Goal: Book appointment/travel/reservation

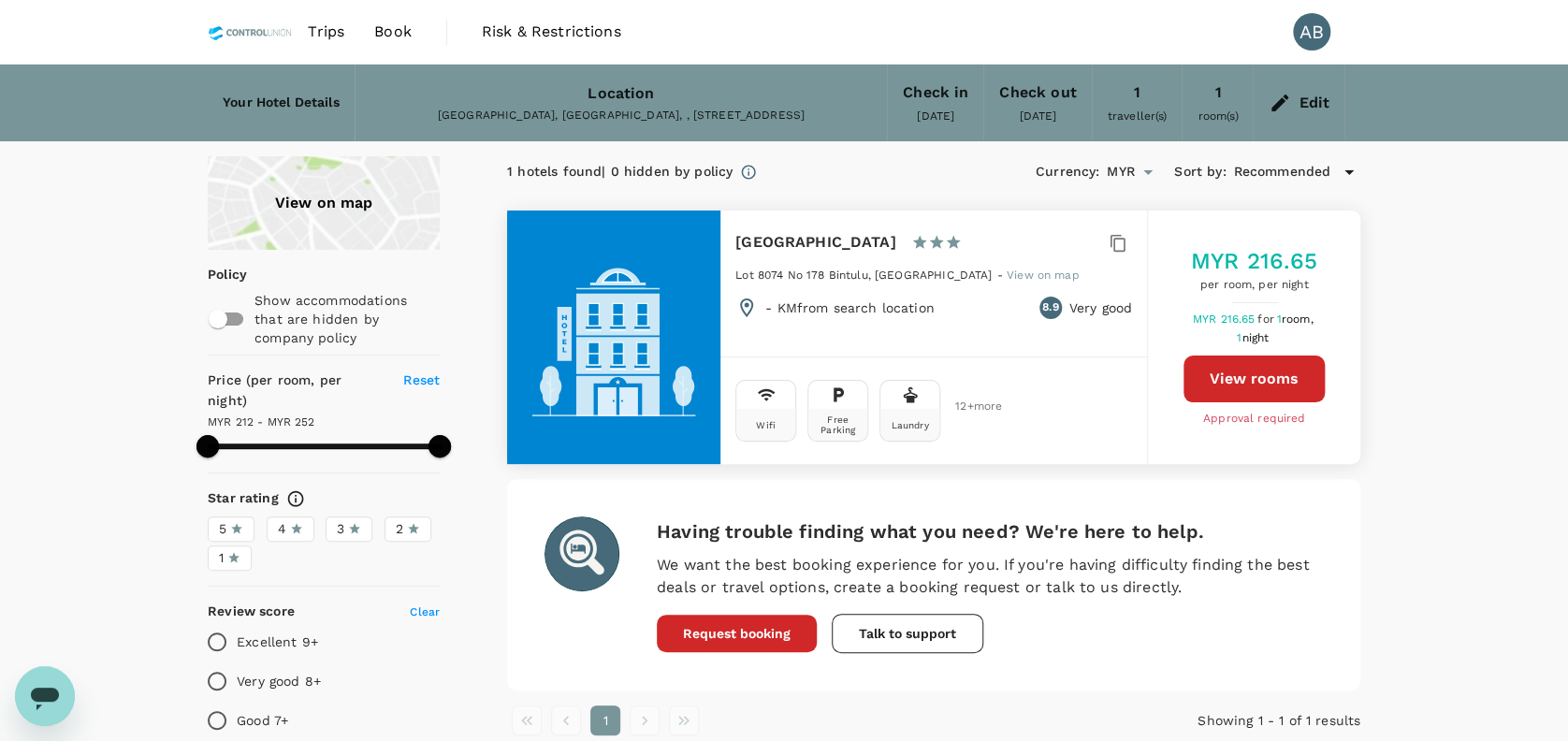
type input "252.31"
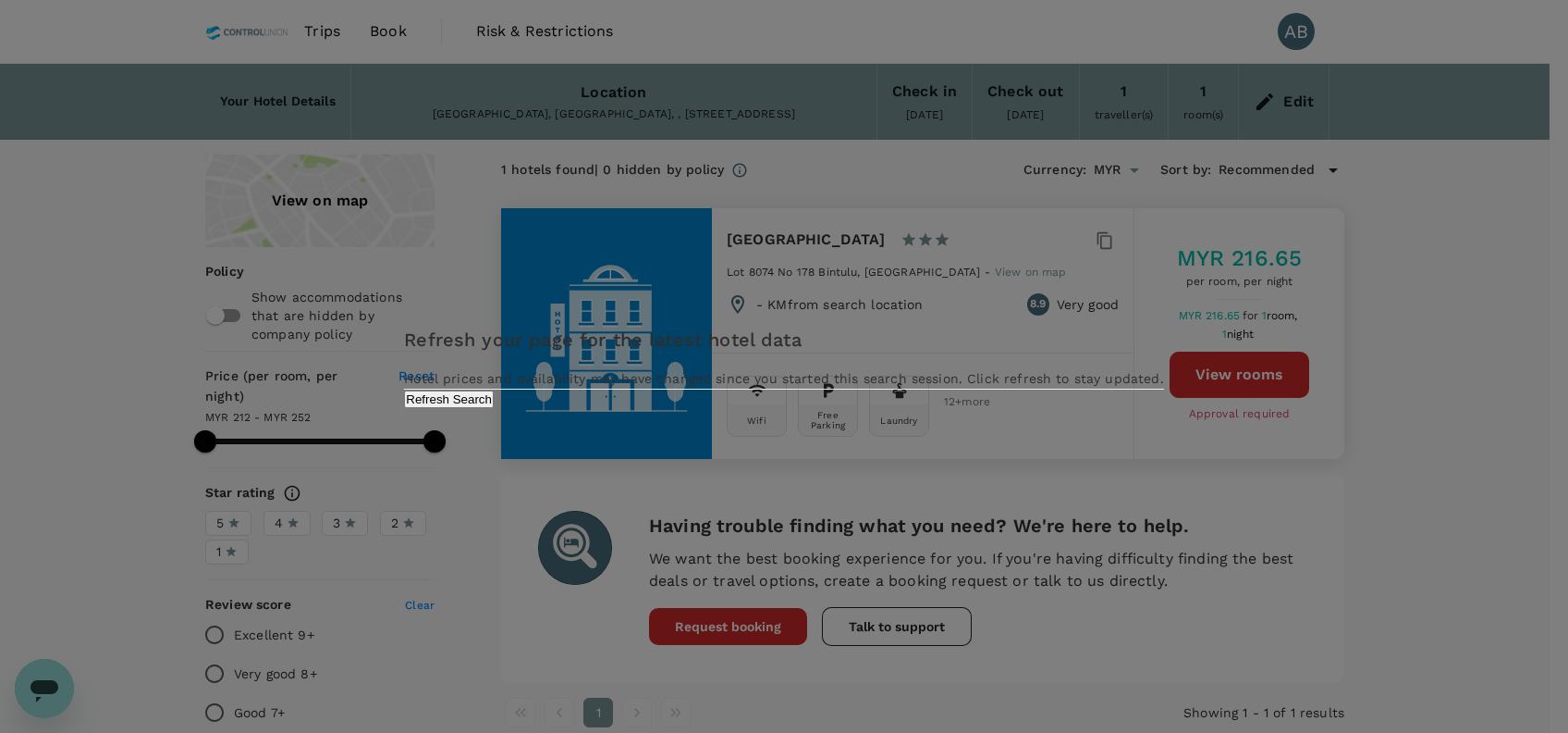
click at [398, 28] on div "Refresh your page for the latest hotel data Hotel prices and availability may h…" at bounding box center [784, 366] width 1568 height 733
click at [494, 408] on button "Refresh Search" at bounding box center [450, 399] width 90 height 18
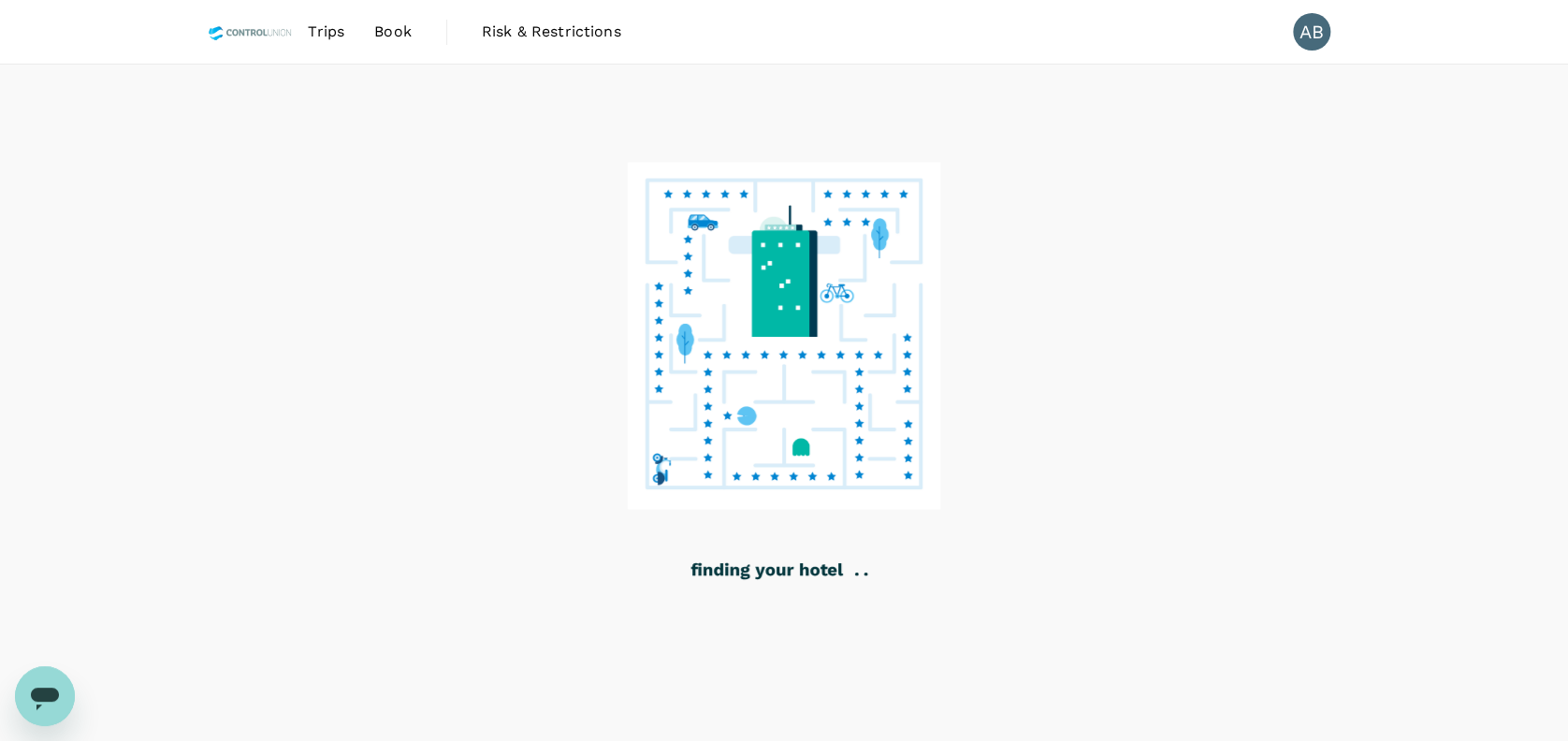
click at [394, 25] on span "Book" at bounding box center [393, 32] width 38 height 23
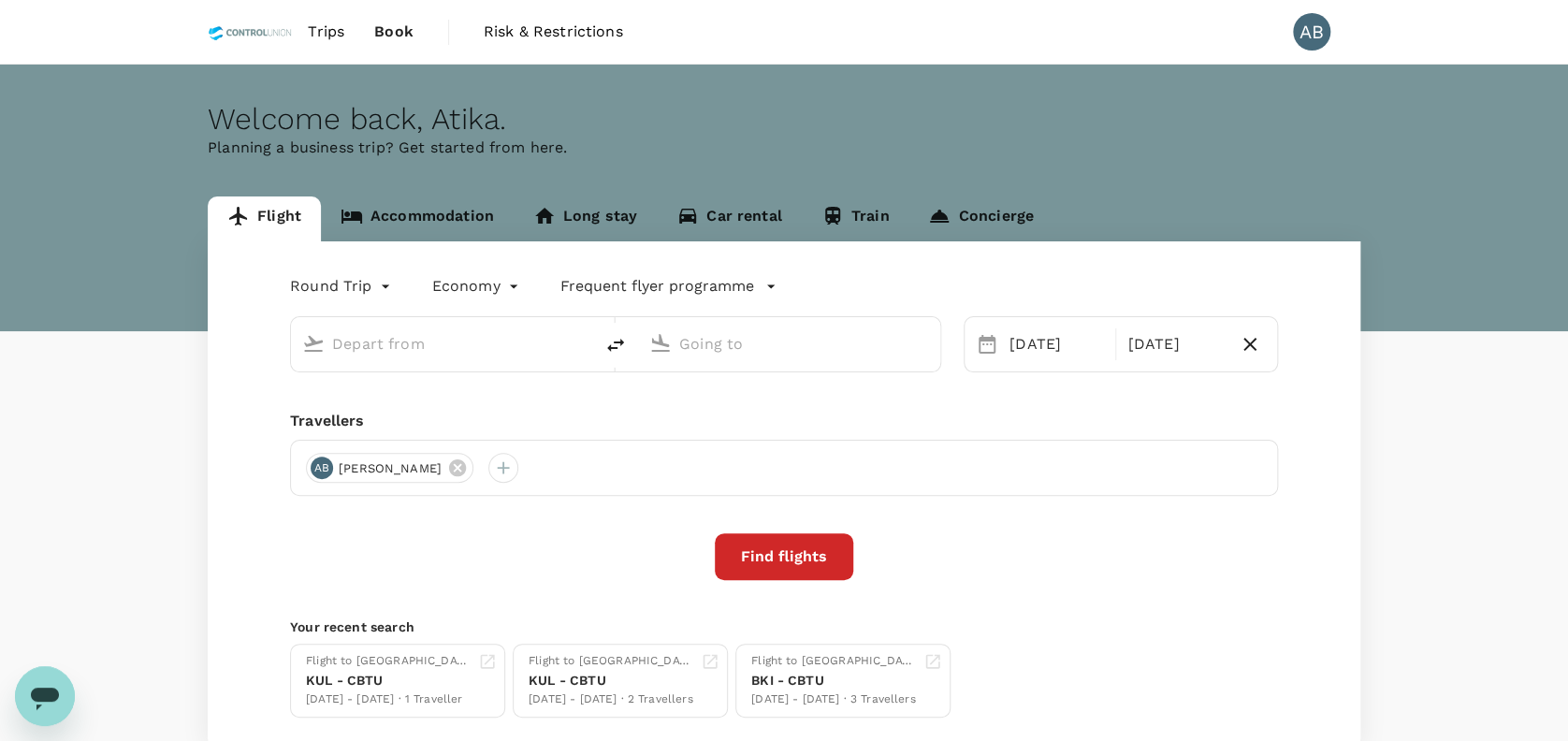
type input "Kuala Lumpur Intl (KUL)"
type input "Bintulu, Malaysia (any)"
type input "Kuala Lumpur Intl (KUL)"
type input "Bintulu, Malaysia (any)"
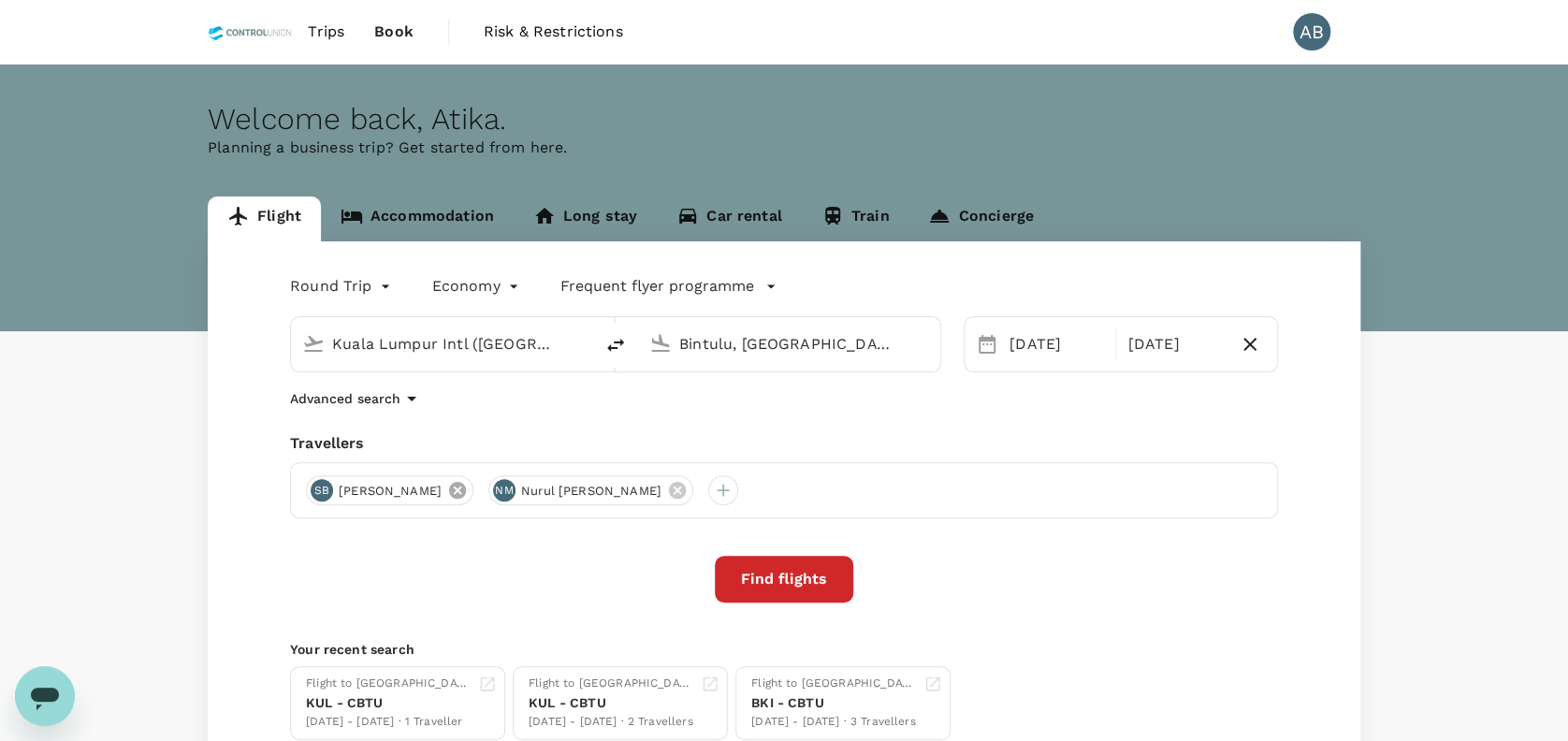
click at [468, 485] on icon at bounding box center [457, 489] width 21 height 21
click at [505, 490] on icon at bounding box center [495, 489] width 21 height 21
drag, startPoint x: 517, startPoint y: 341, endPoint x: 532, endPoint y: 345, distance: 15.5
click at [520, 342] on input "Kuala Lumpur Intl (KUL)" at bounding box center [443, 343] width 222 height 29
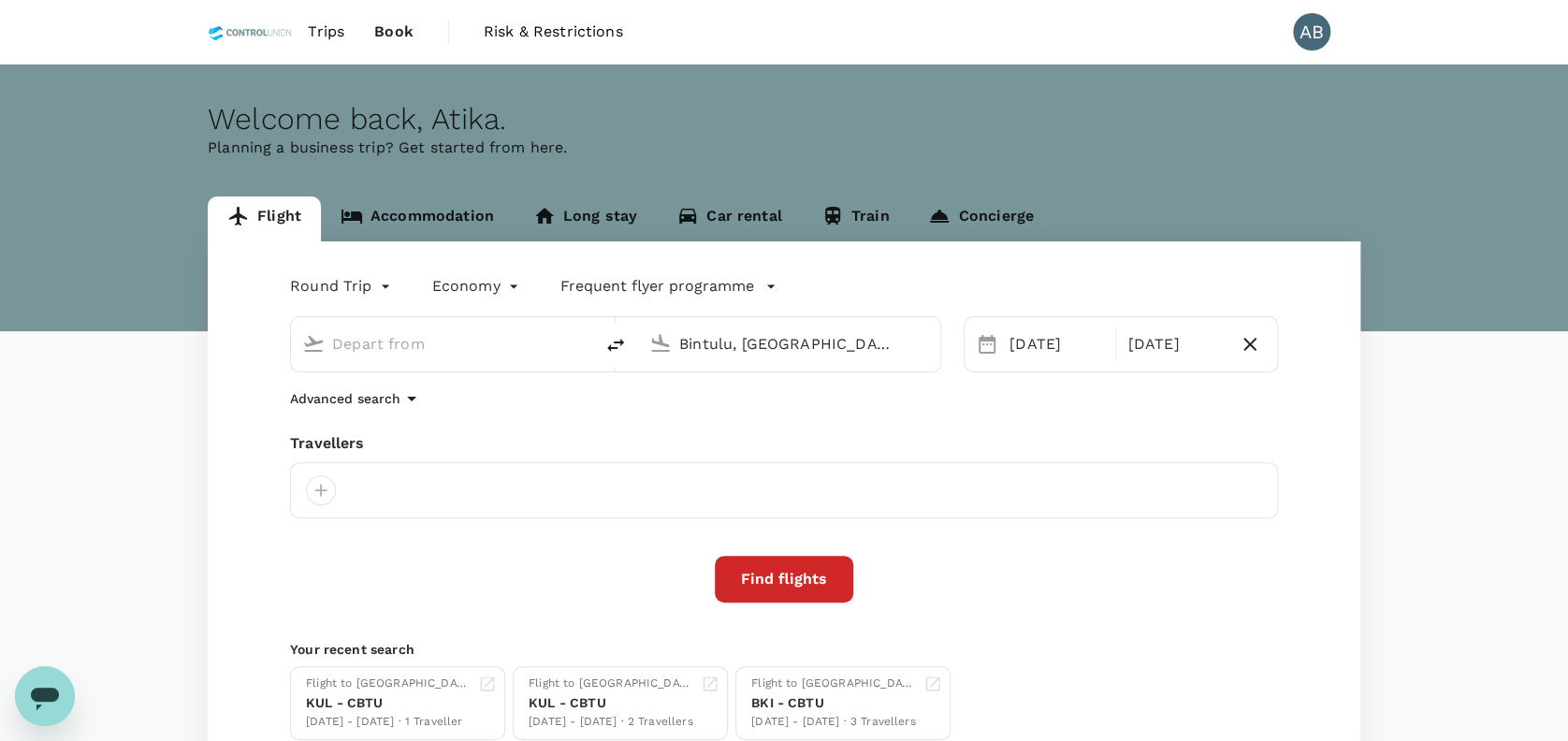
type input "Kuala Lumpur Intl (KUL)"
click at [420, 215] on link "Accommodation" at bounding box center [417, 218] width 192 height 45
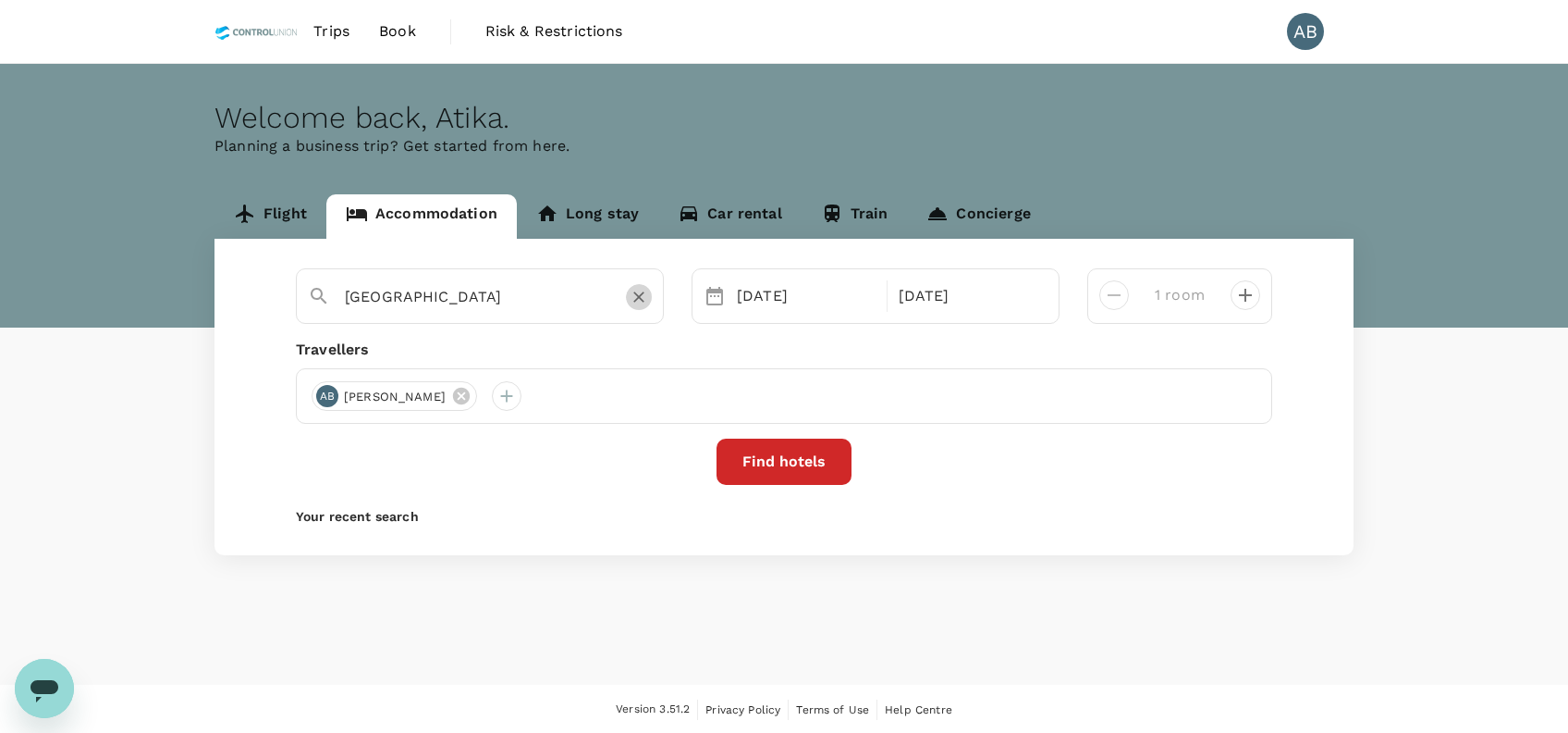
click at [637, 300] on icon "Clear" at bounding box center [639, 297] width 19 height 19
click at [540, 290] on input "text" at bounding box center [472, 296] width 256 height 28
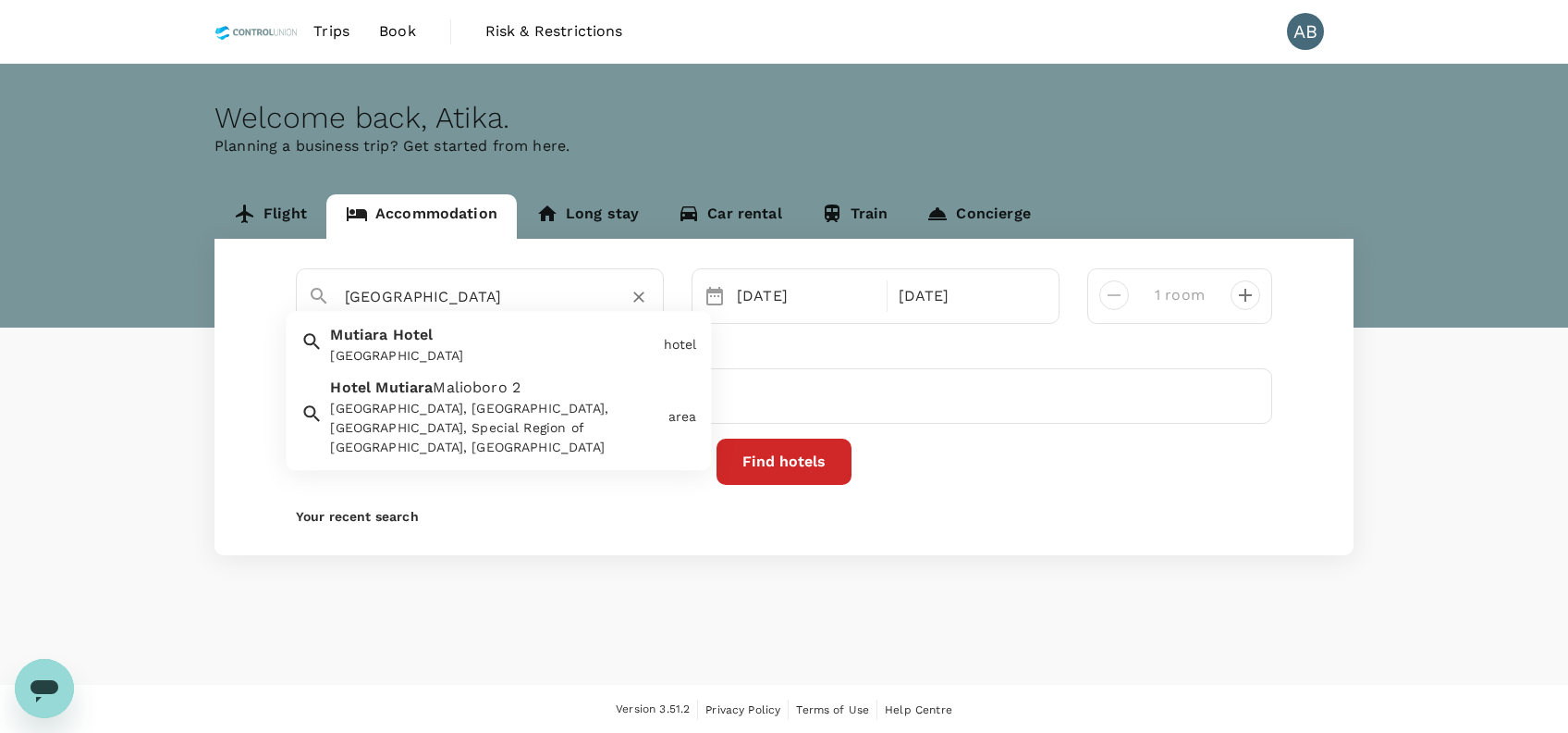
click at [398, 339] on span "Hotel" at bounding box center [413, 335] width 41 height 18
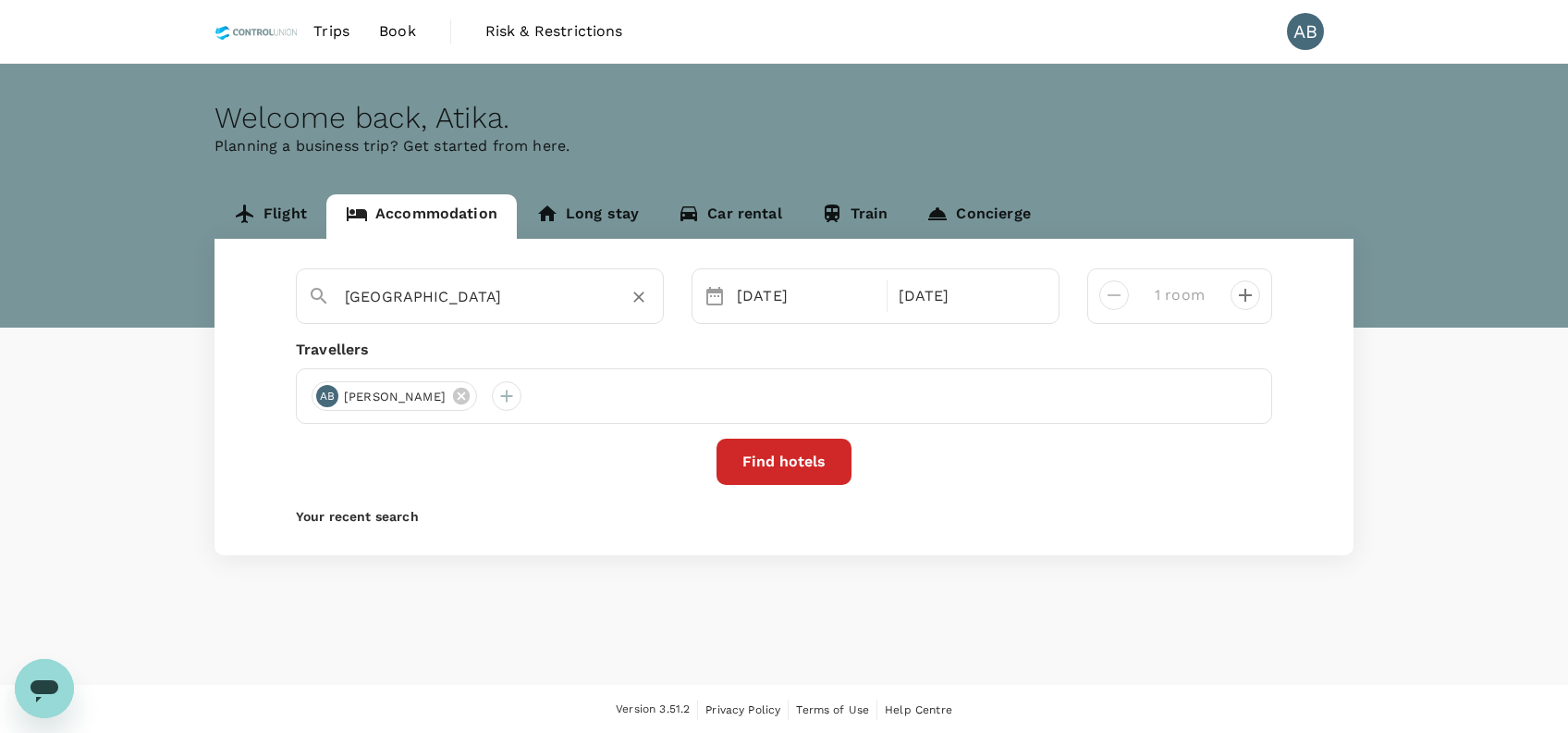
type input "Mutiara Hotel"
click at [608, 348] on div "Travellers" at bounding box center [784, 350] width 976 height 23
click at [802, 466] on button "Find hotels" at bounding box center [784, 461] width 135 height 46
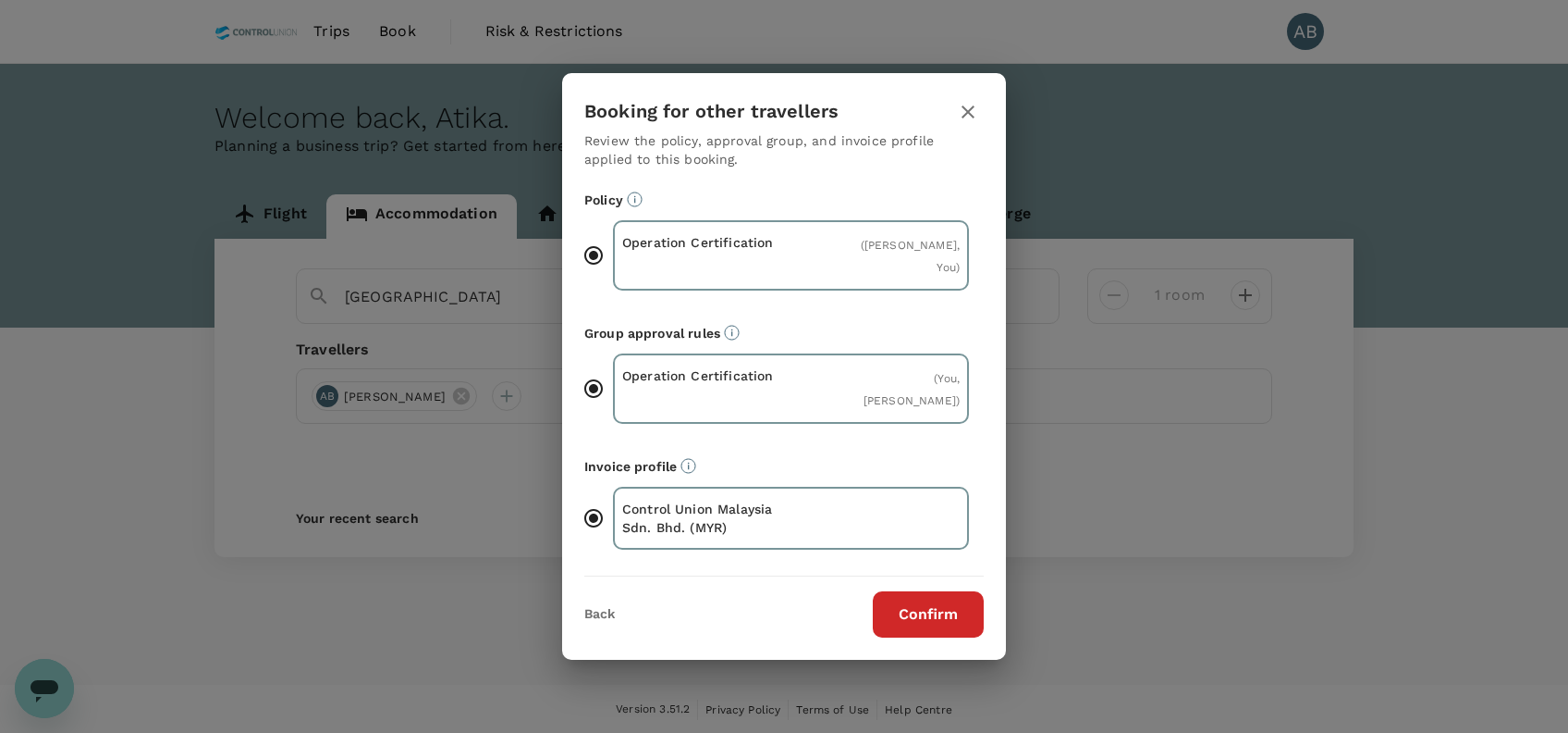
click at [954, 607] on button "Confirm" at bounding box center [927, 613] width 111 height 46
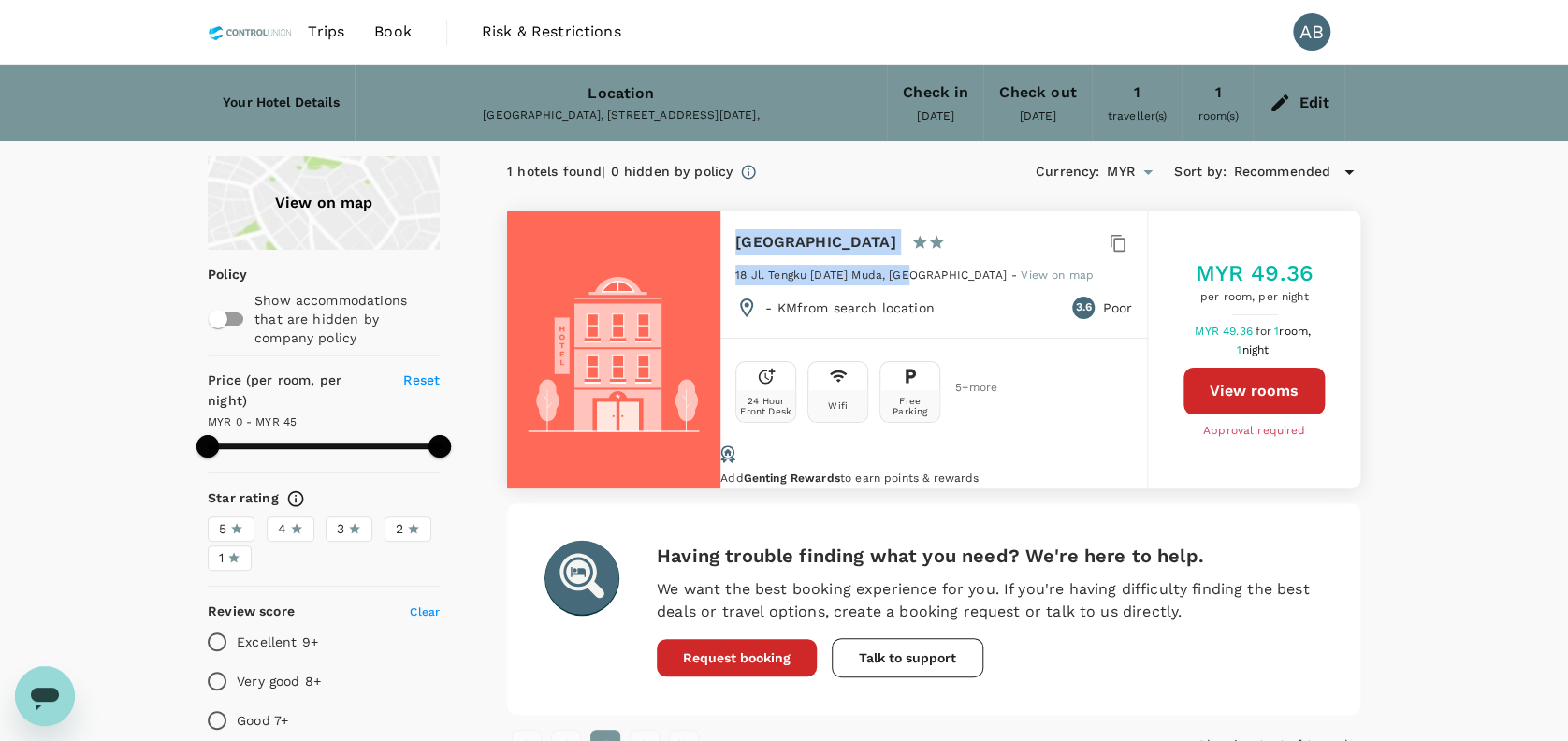
drag, startPoint x: 736, startPoint y: 240, endPoint x: 908, endPoint y: 274, distance: 175.3
click at [908, 274] on div "Mutiara Hotel 1 Star 2 Stars 3 Stars 4 Stars 5 Stars 18 Jl. Tengku Raja Muda, L…" at bounding box center [934, 273] width 426 height 127
click at [1021, 268] on span "View on map" at bounding box center [1058, 274] width 73 height 13
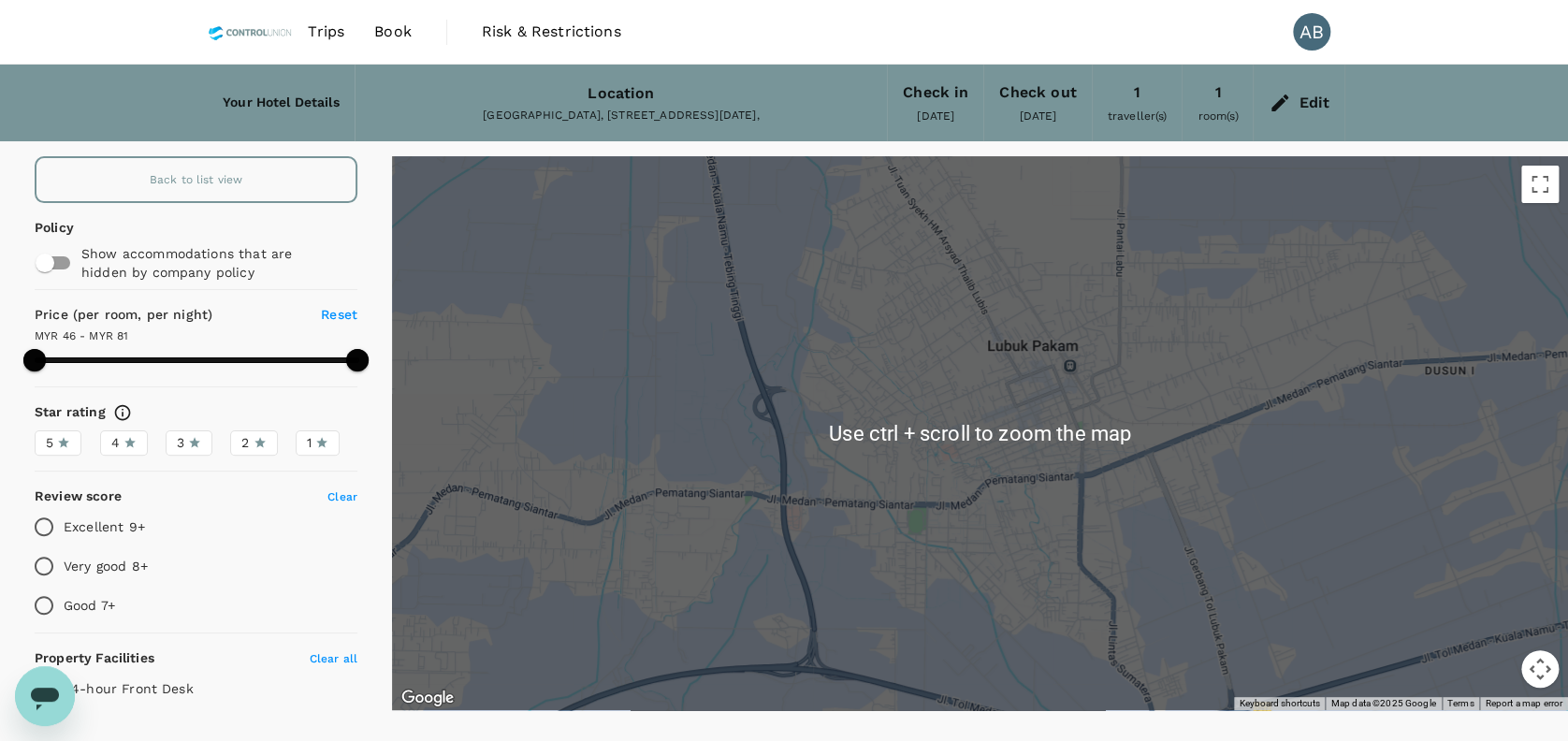
type input "80.67"
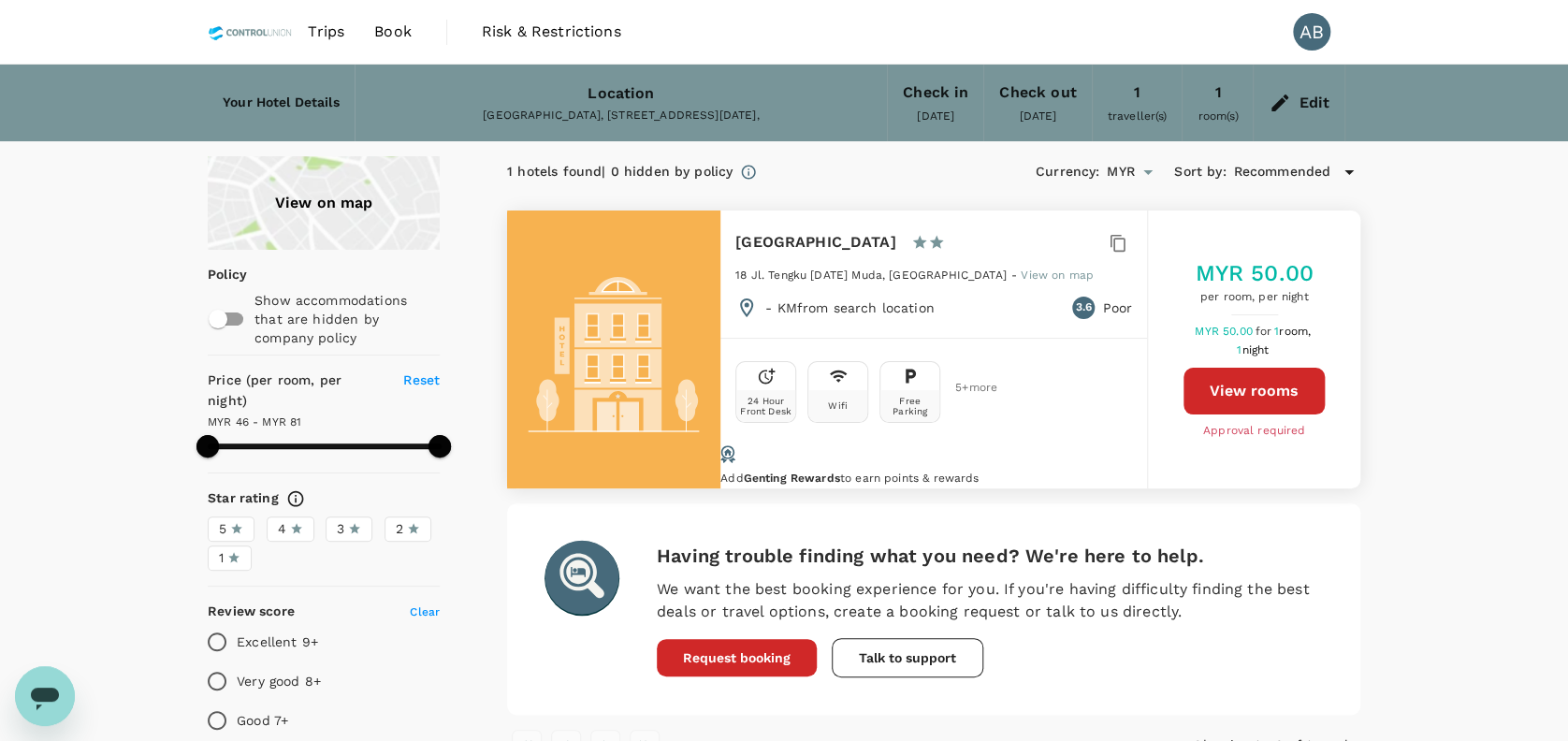
click at [396, 30] on span "Book" at bounding box center [393, 32] width 38 height 23
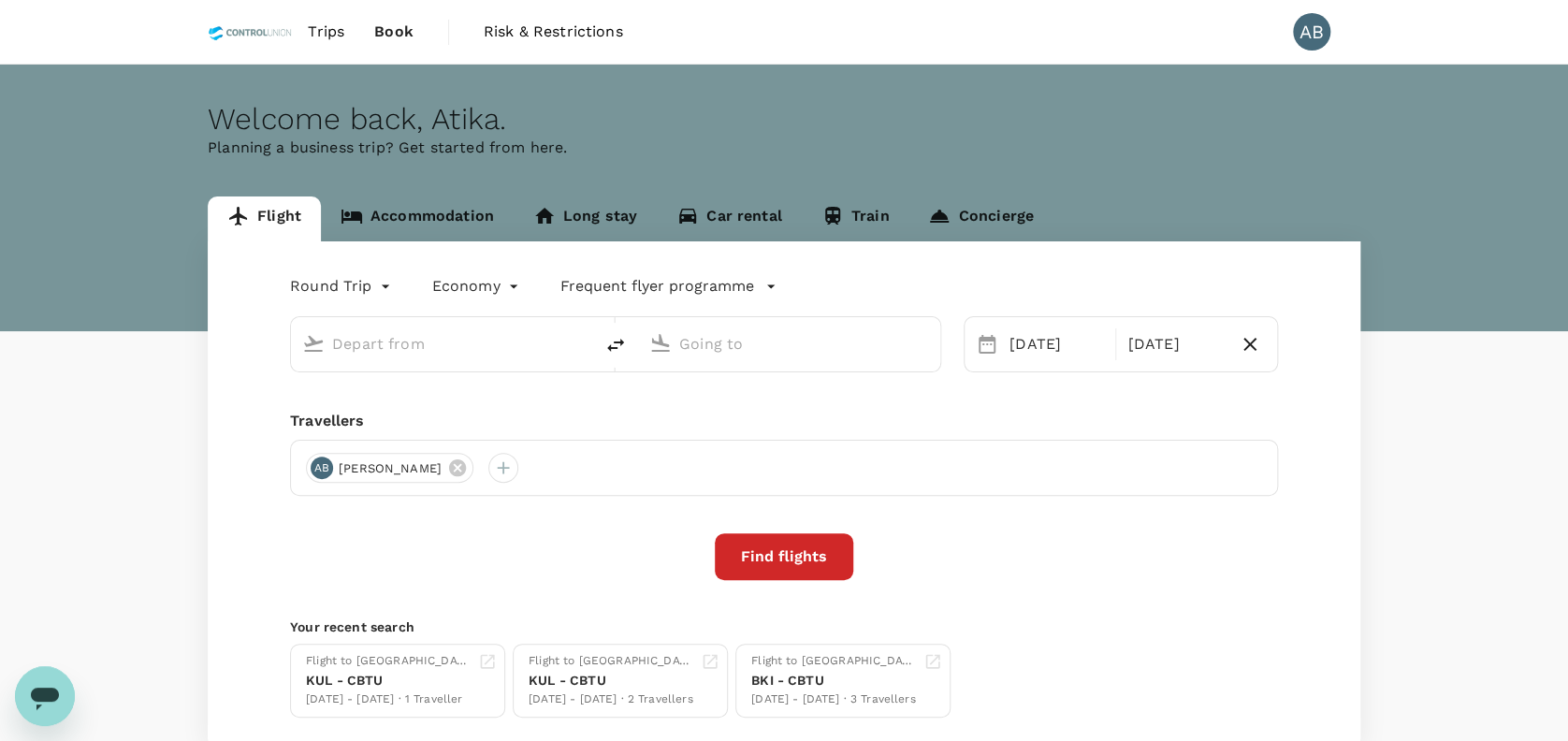
type input "Kuala Lumpur Intl (KUL)"
type input "Bintulu, Malaysia (any)"
type input "Kuala Lumpur Intl (KUL)"
type input "Bintulu, Malaysia (any)"
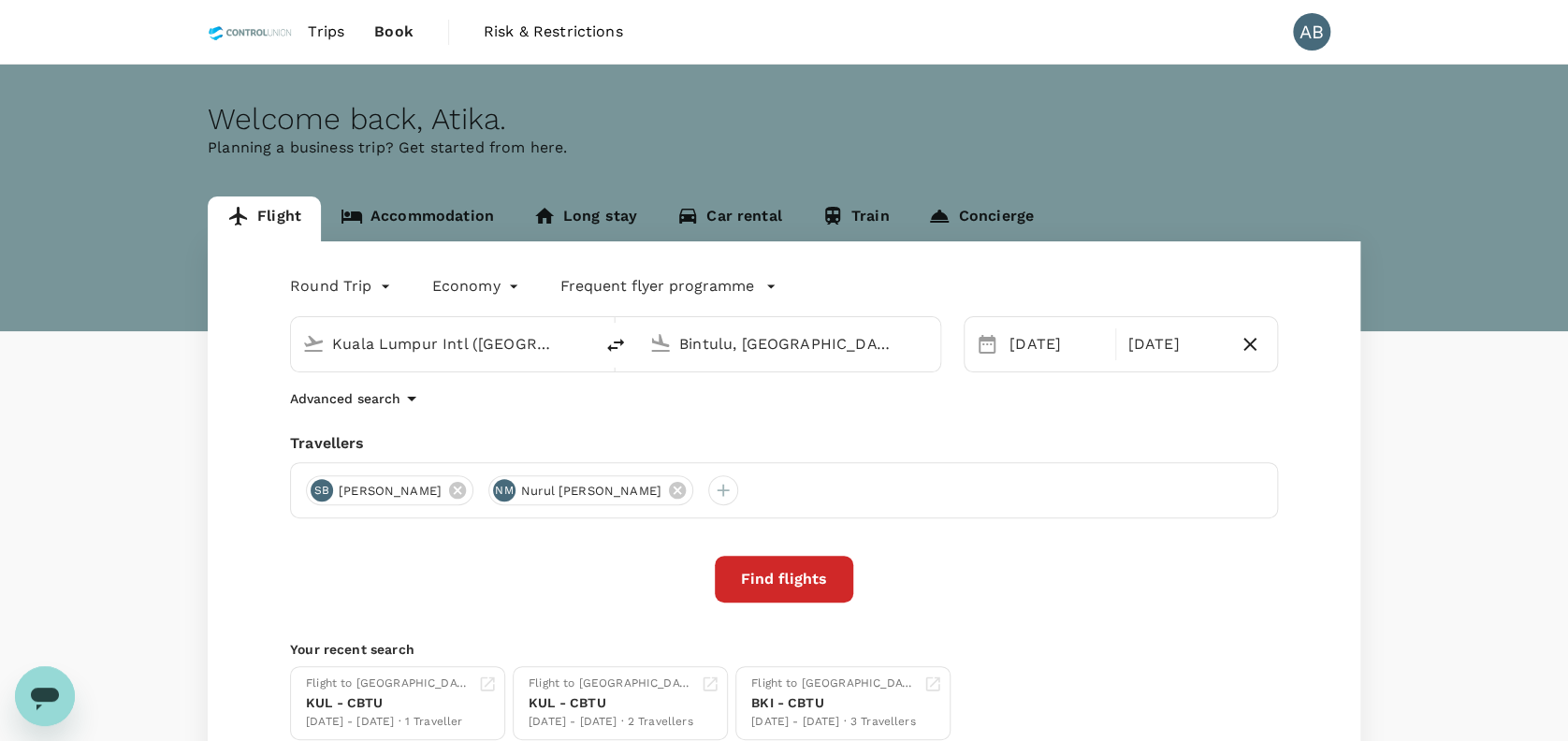
click at [460, 216] on link "Accommodation" at bounding box center [417, 218] width 192 height 45
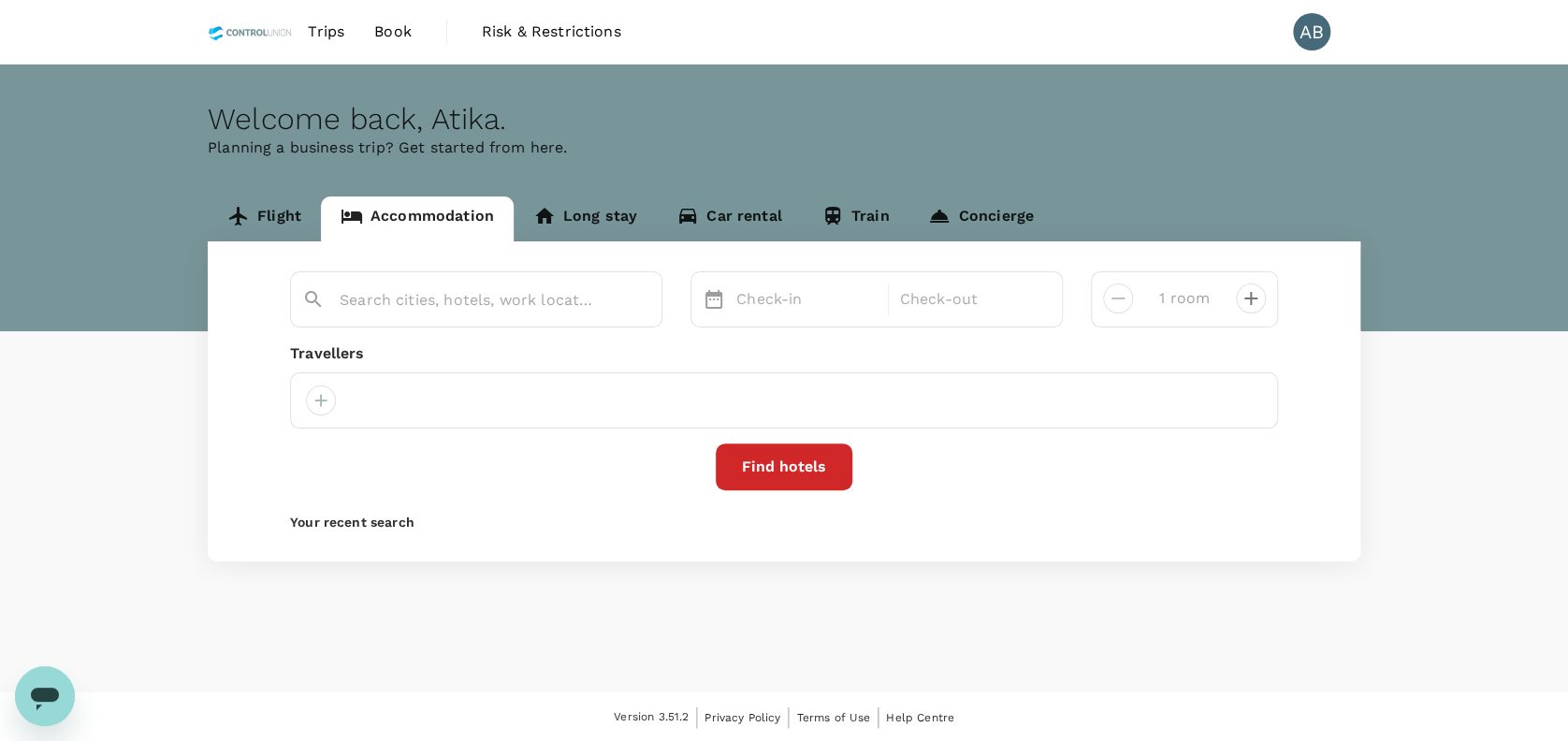
type input "Mutiara Hotel"
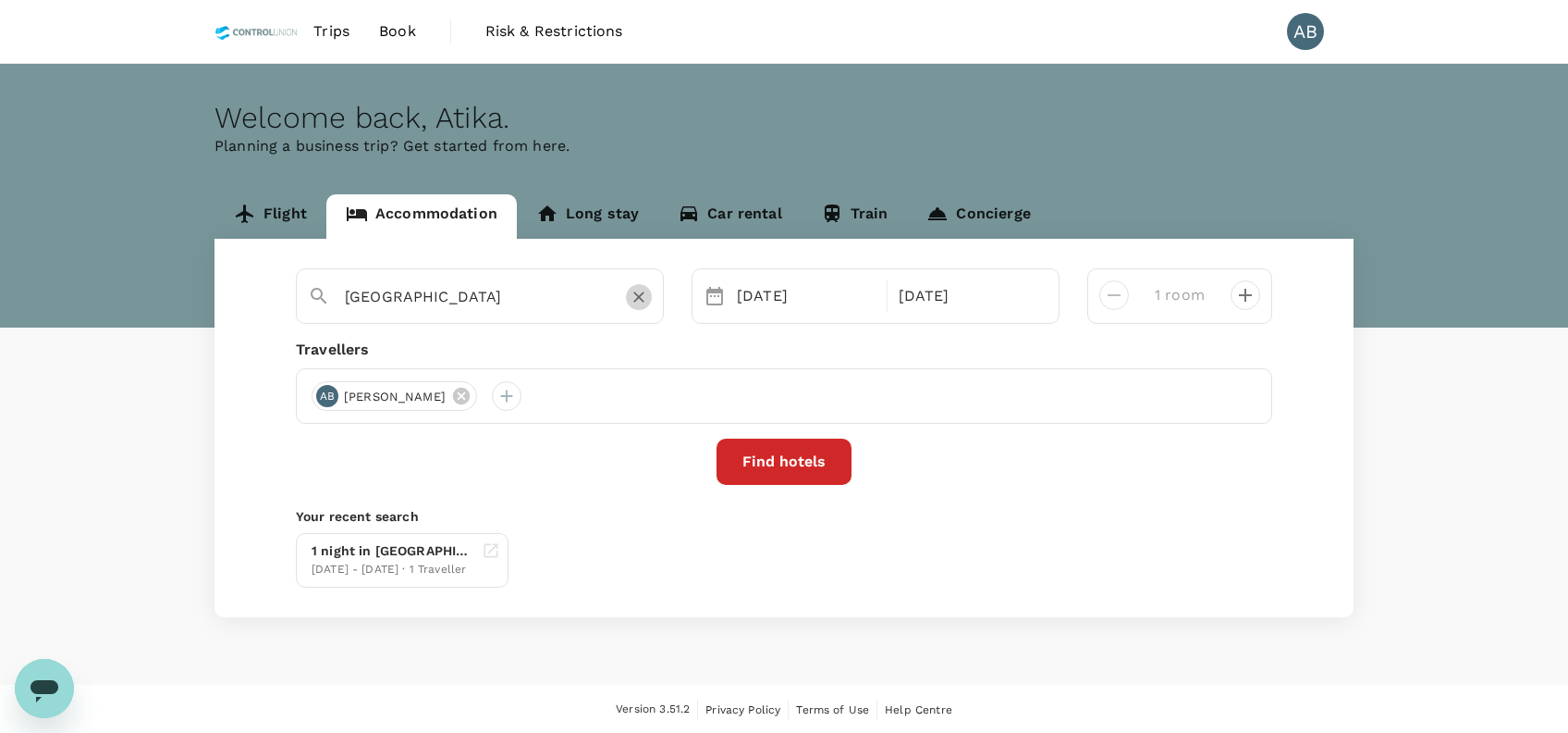
click at [639, 296] on icon "Clear" at bounding box center [639, 297] width 11 height 11
click at [492, 296] on input "amigo hotel" at bounding box center [472, 296] width 256 height 28
click at [432, 358] on div "Amigo Hotel Bintulu" at bounding box center [493, 357] width 325 height 20
type input "Amigo Hotel Bintulu"
click at [759, 457] on button "Find hotels" at bounding box center [784, 461] width 135 height 46
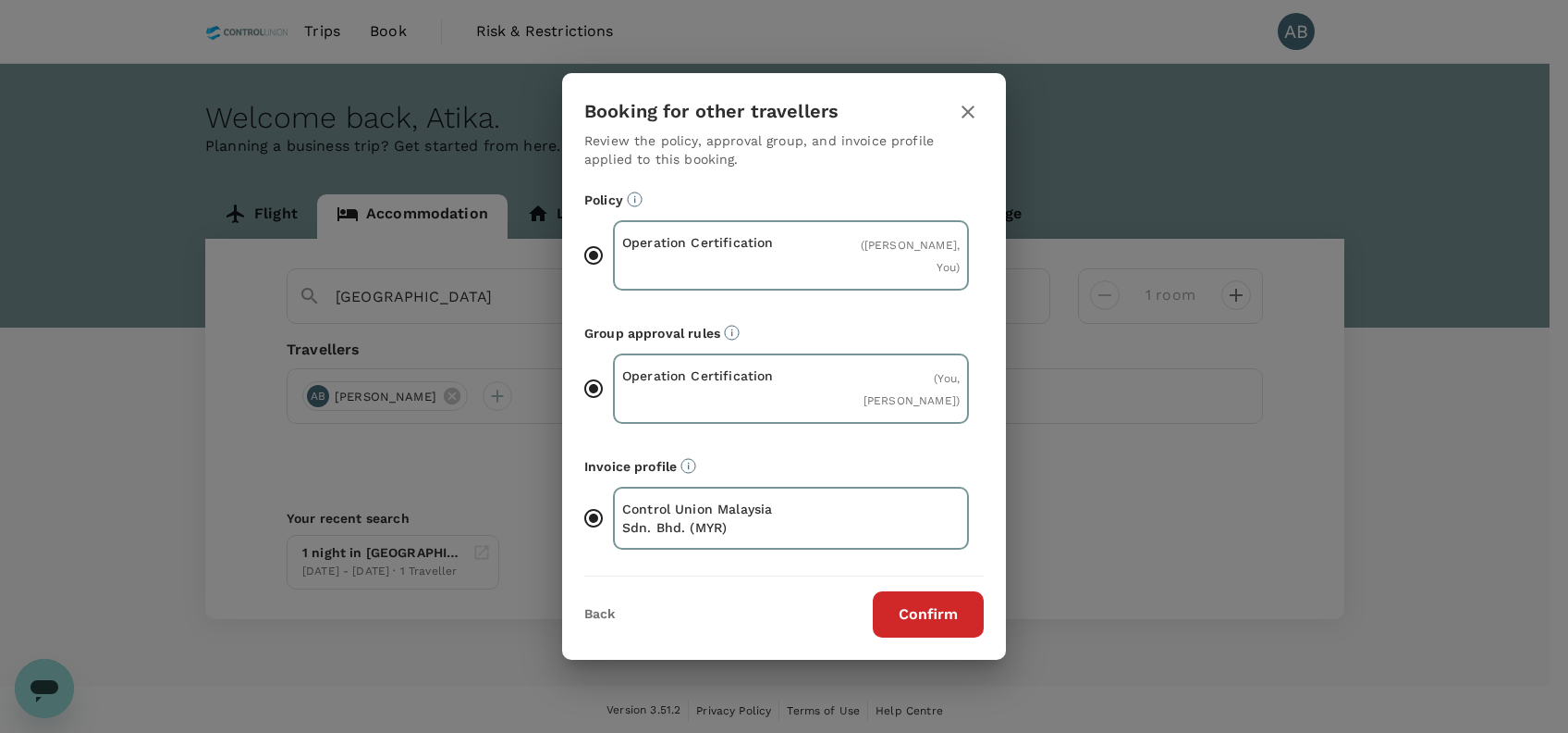
click at [925, 613] on button "Confirm" at bounding box center [927, 613] width 111 height 46
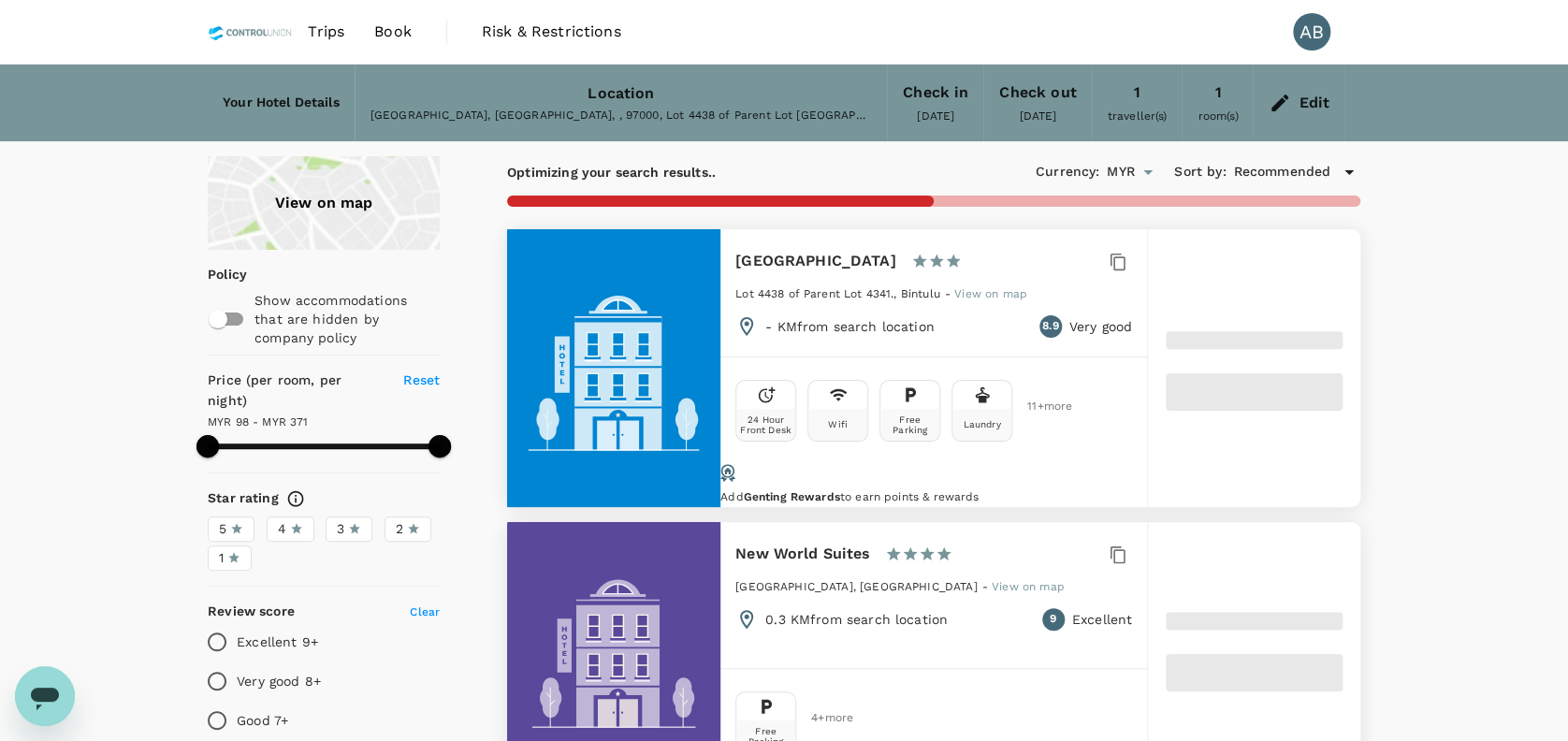
type input "370.1"
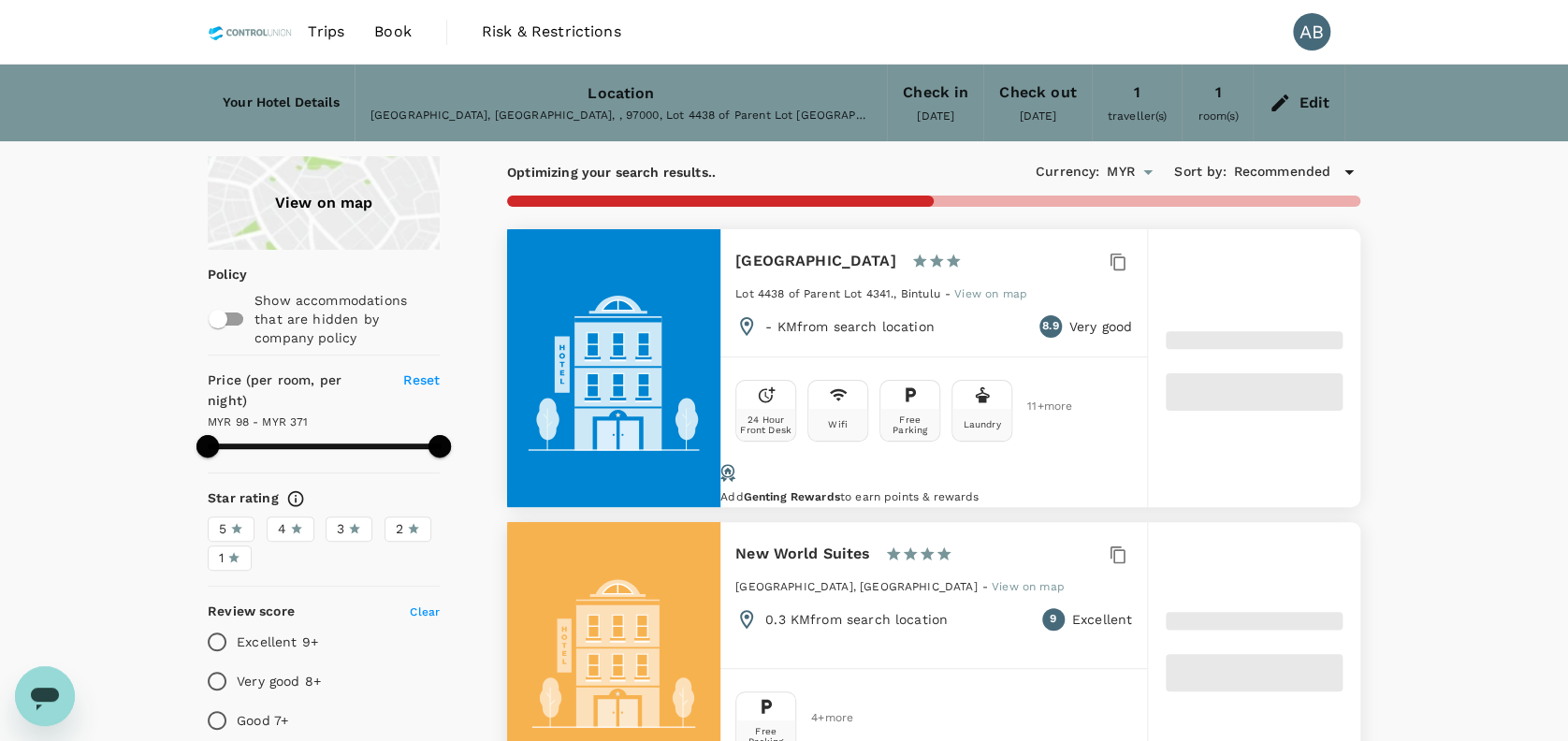
type input "98.17"
type input "370.17"
type input "87.17"
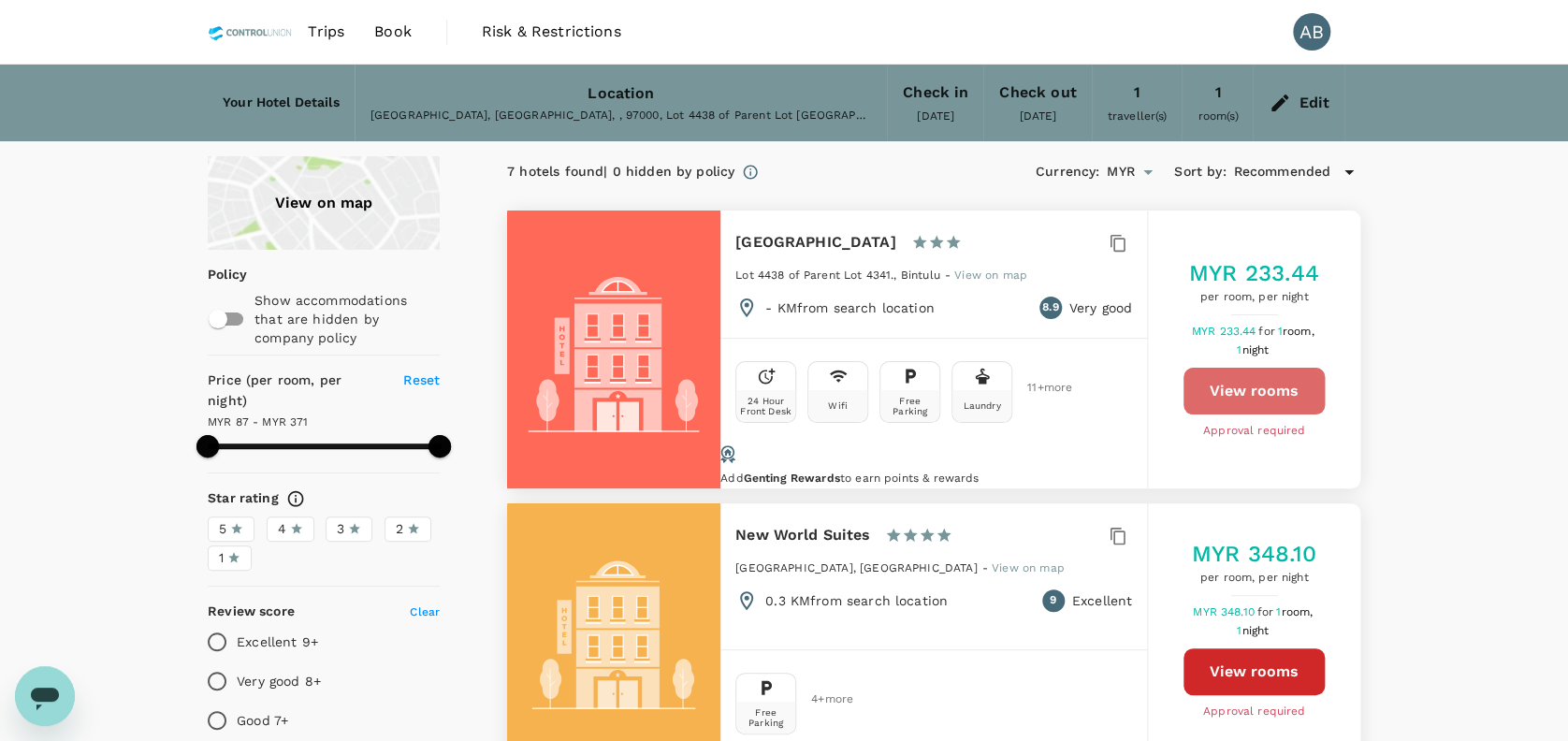
click at [1288, 391] on button "View rooms" at bounding box center [1254, 390] width 142 height 47
type input "370.17"
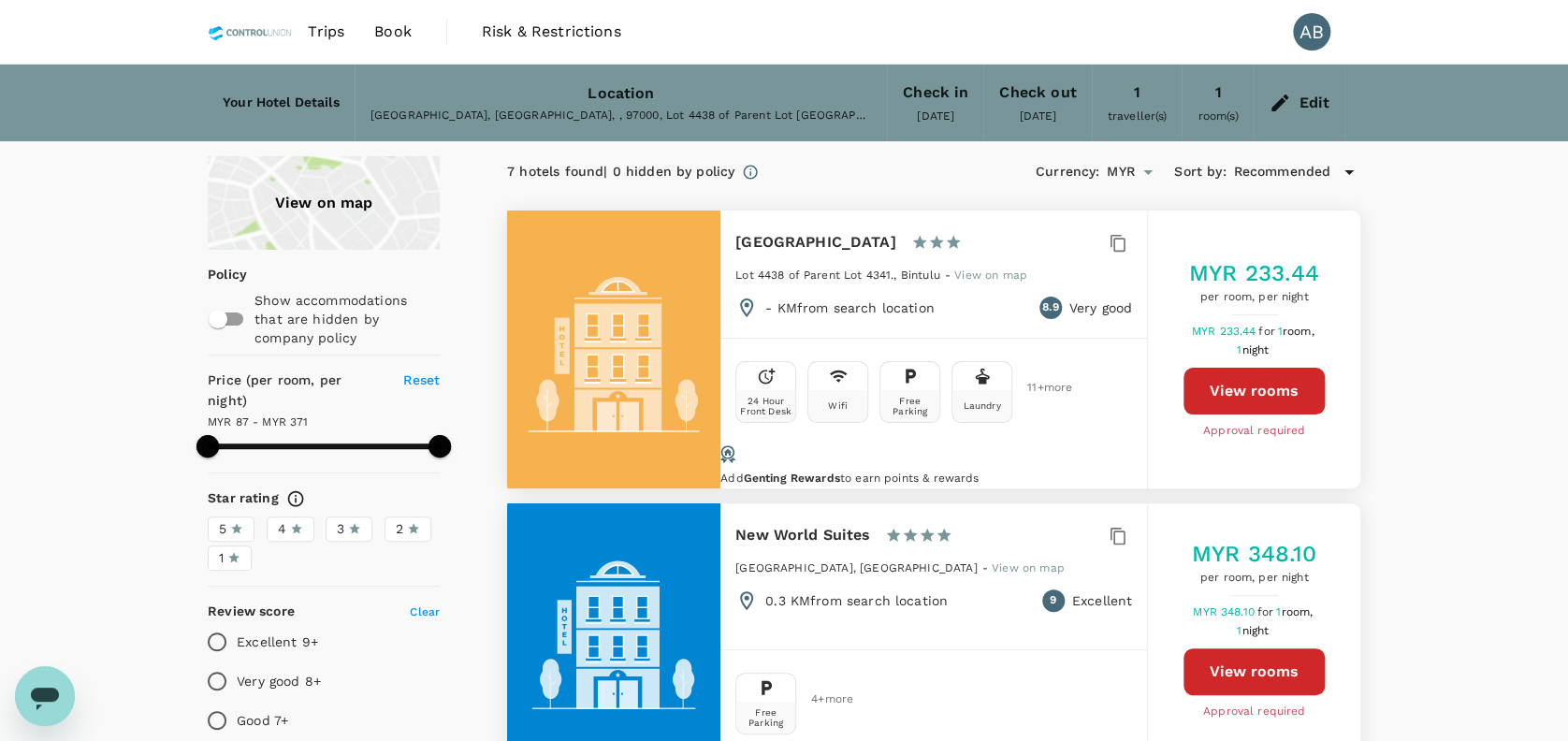
click at [404, 35] on span "Book" at bounding box center [393, 32] width 38 height 23
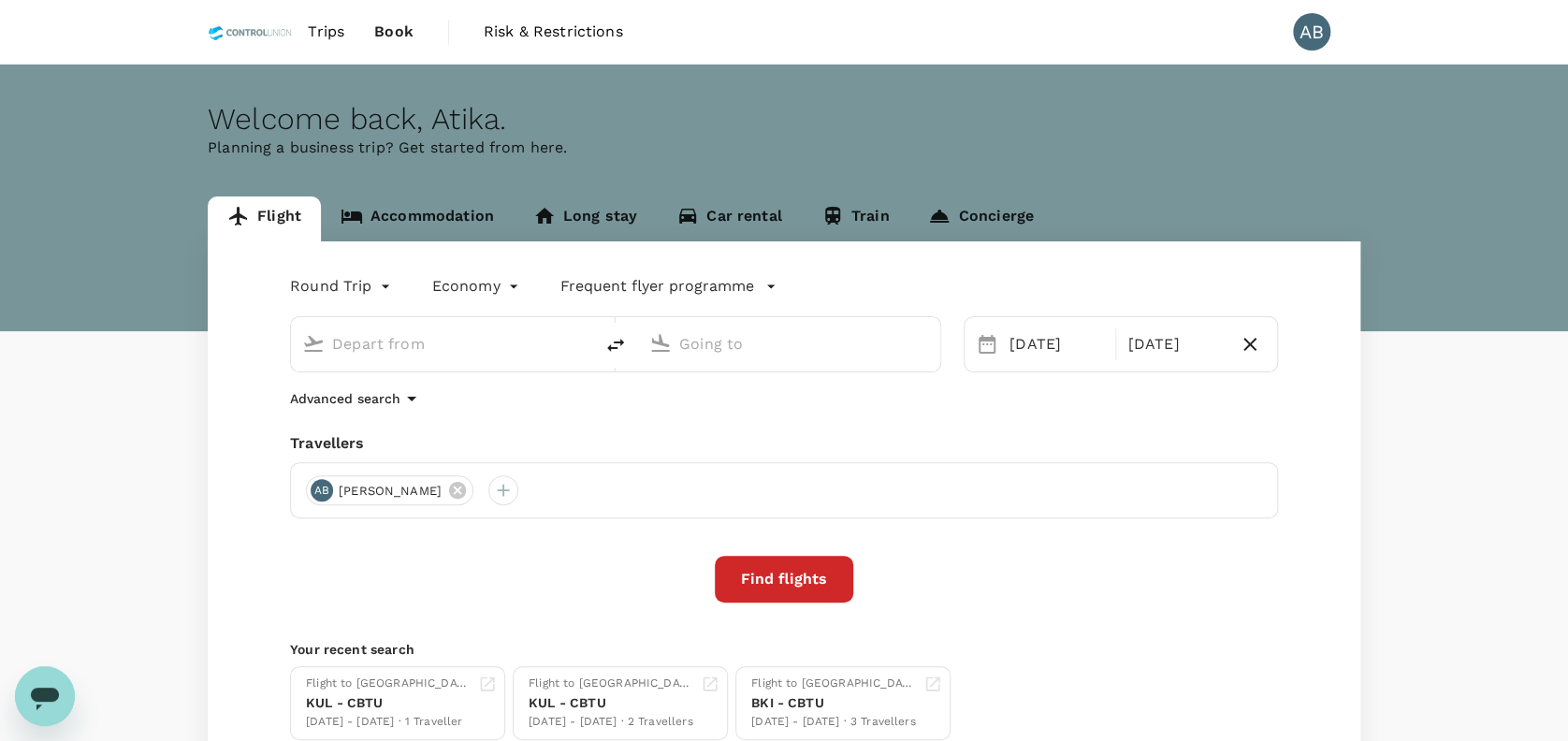
type input "Kuala Lumpur Intl (KUL)"
type input "Bintulu, Malaysia (any)"
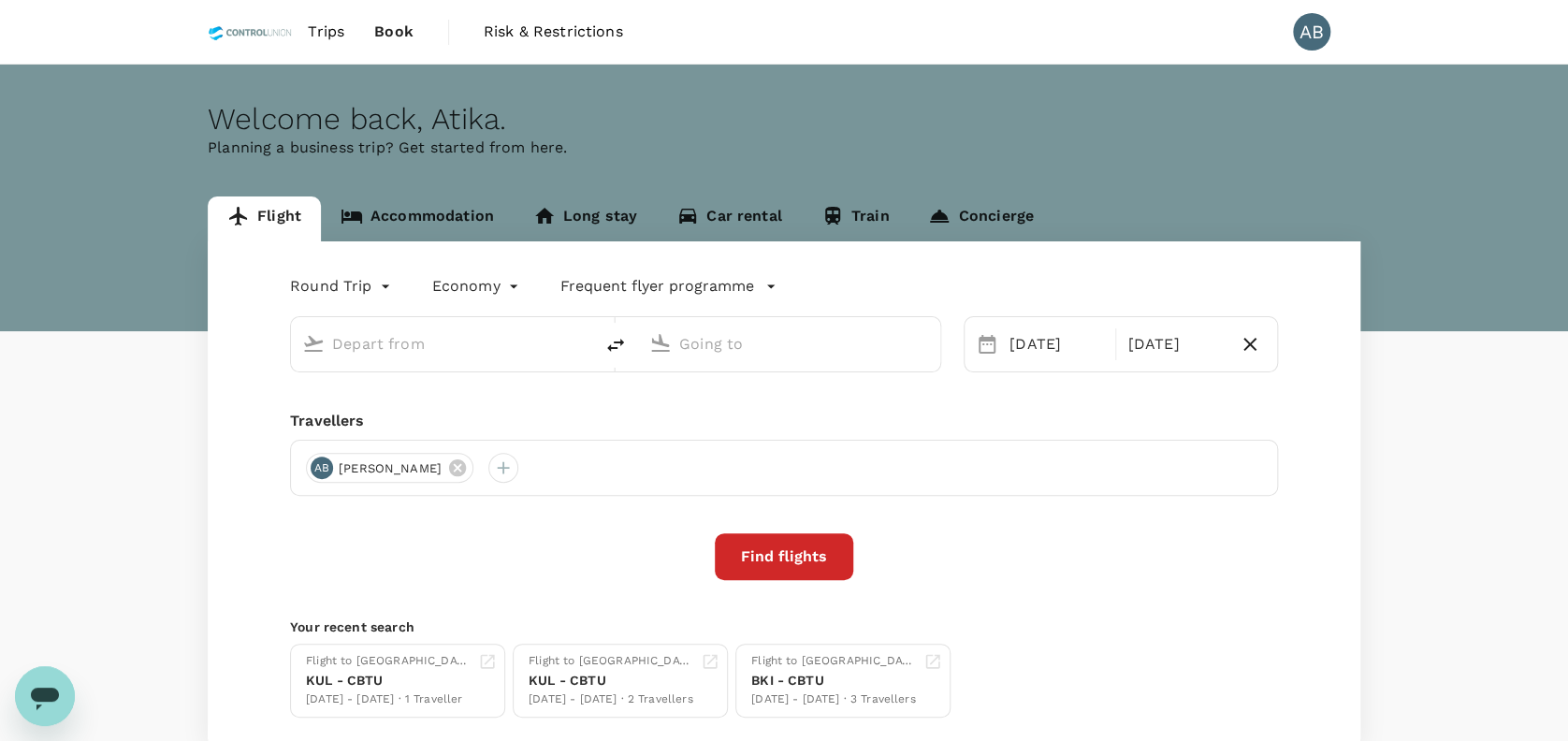
type input "Kuala Lumpur Intl (KUL)"
type input "Bintulu, Malaysia (any)"
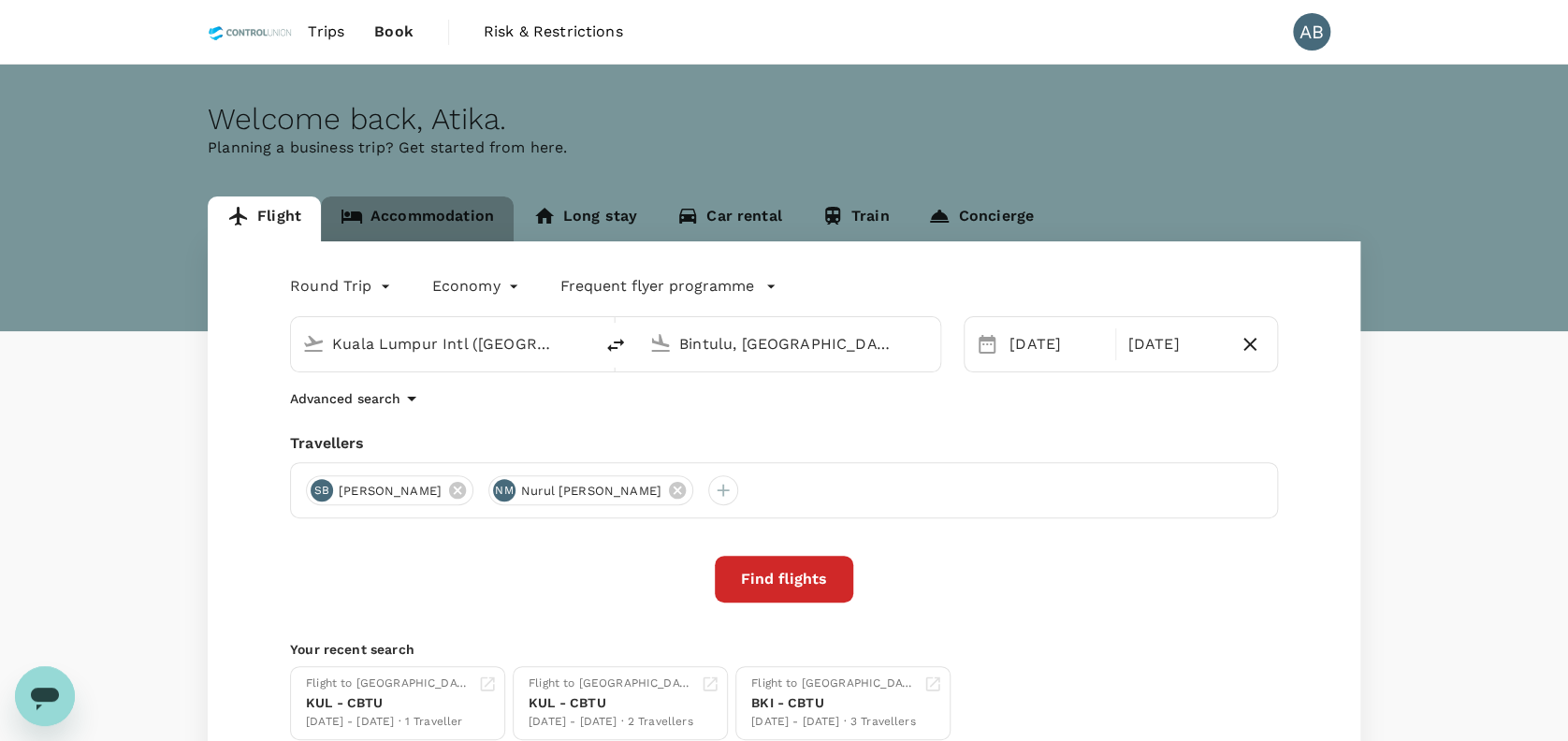
click at [460, 223] on link "Accommodation" at bounding box center [417, 218] width 192 height 45
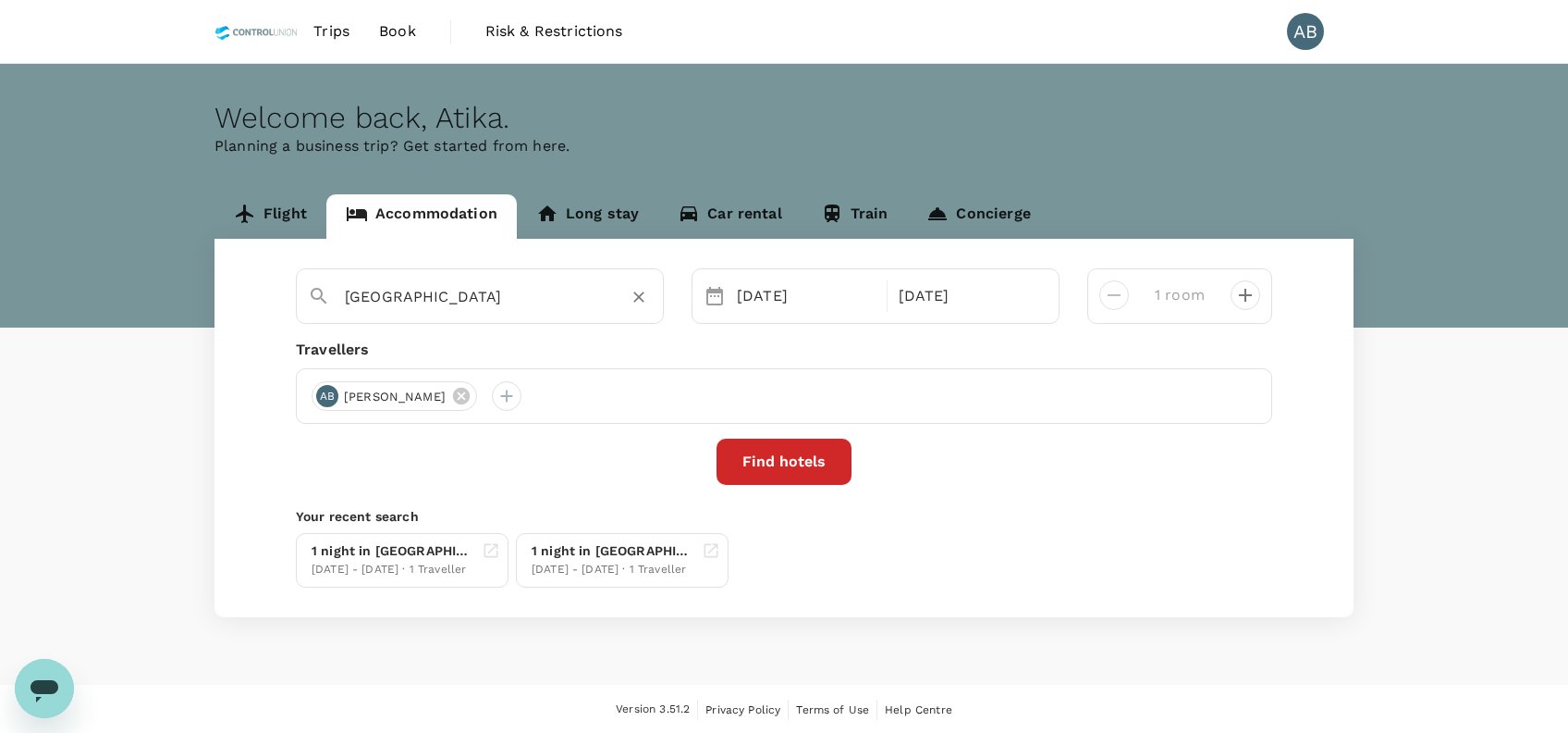
click at [638, 296] on icon "Clear" at bounding box center [639, 297] width 11 height 11
click at [483, 299] on input "text" at bounding box center [472, 296] width 256 height 28
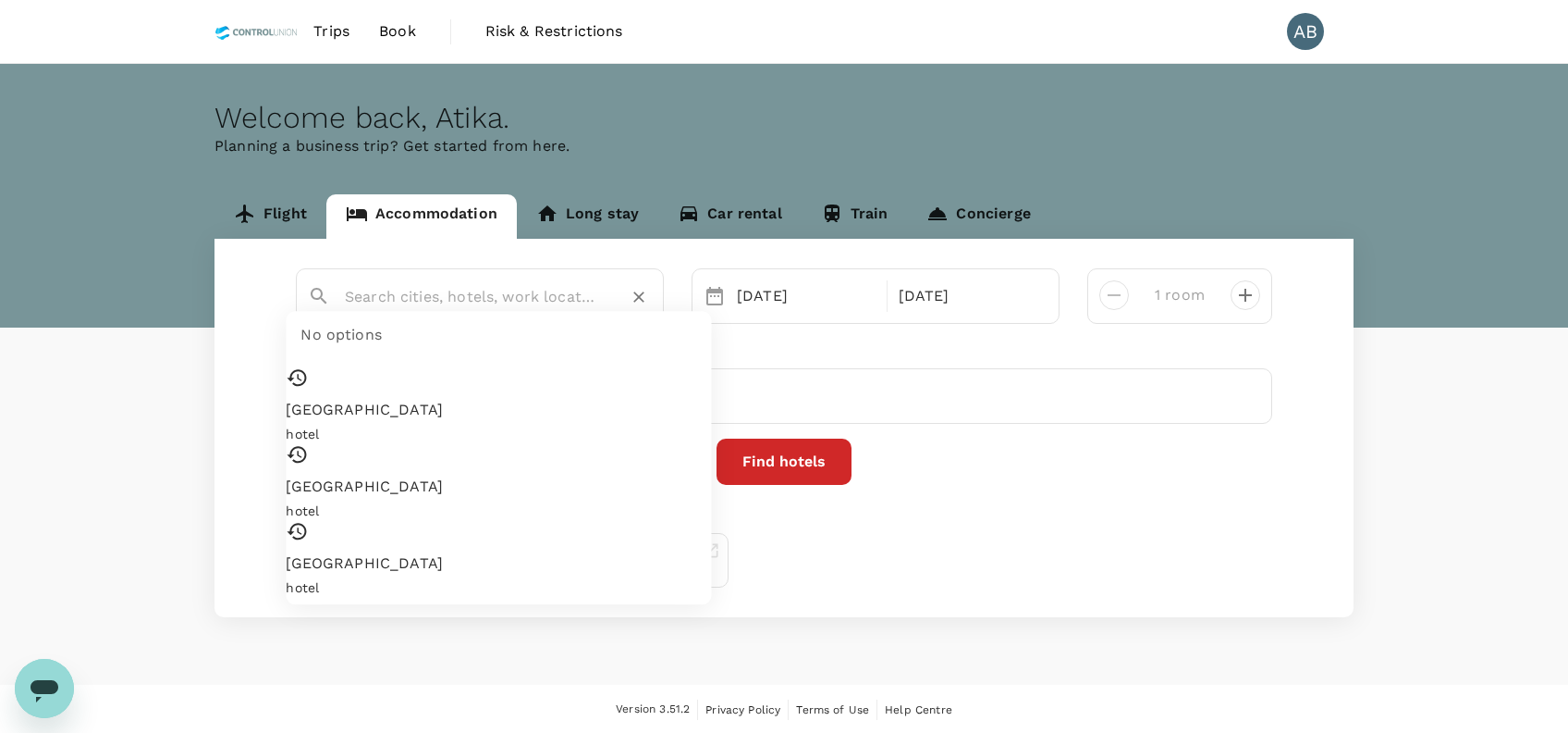
paste input "Fairfield by Marriott Bintulu Paragon"
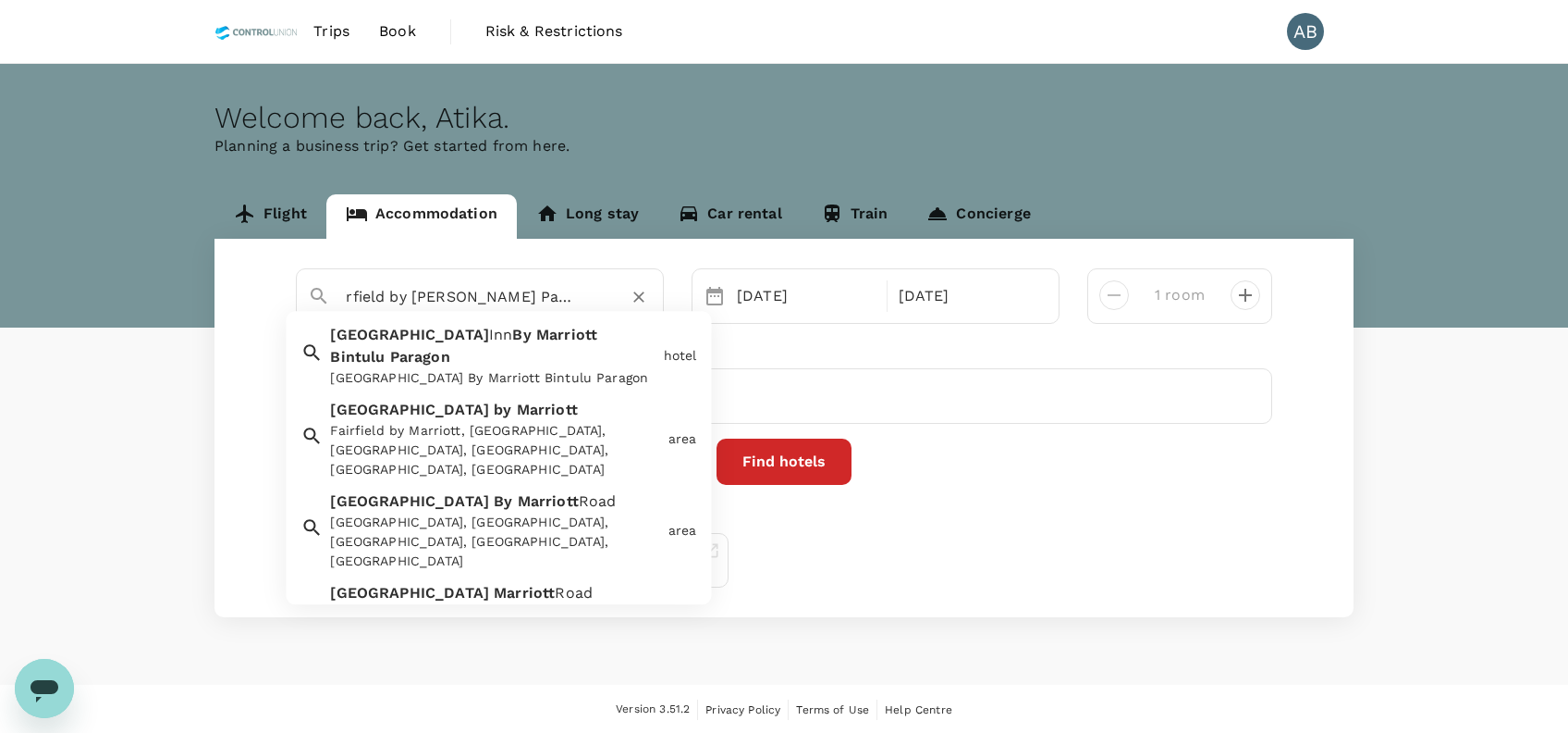
click at [529, 369] on div "Fairfield Inn By Marriott Bintulu Paragon" at bounding box center [493, 379] width 325 height 20
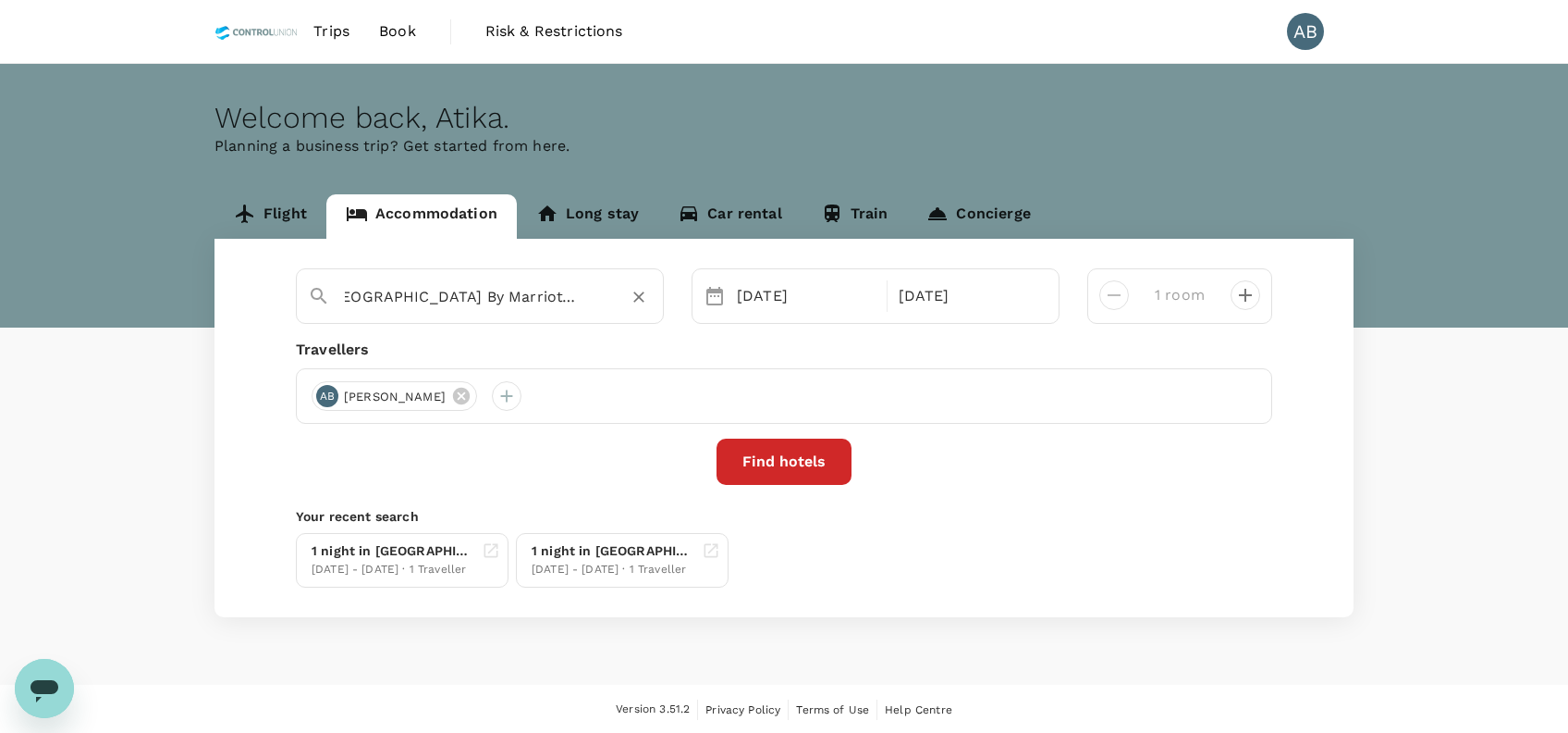
type input "Fairfield Inn By Marriott Bintulu Paragon"
click at [783, 462] on button "Find hotels" at bounding box center [784, 461] width 135 height 46
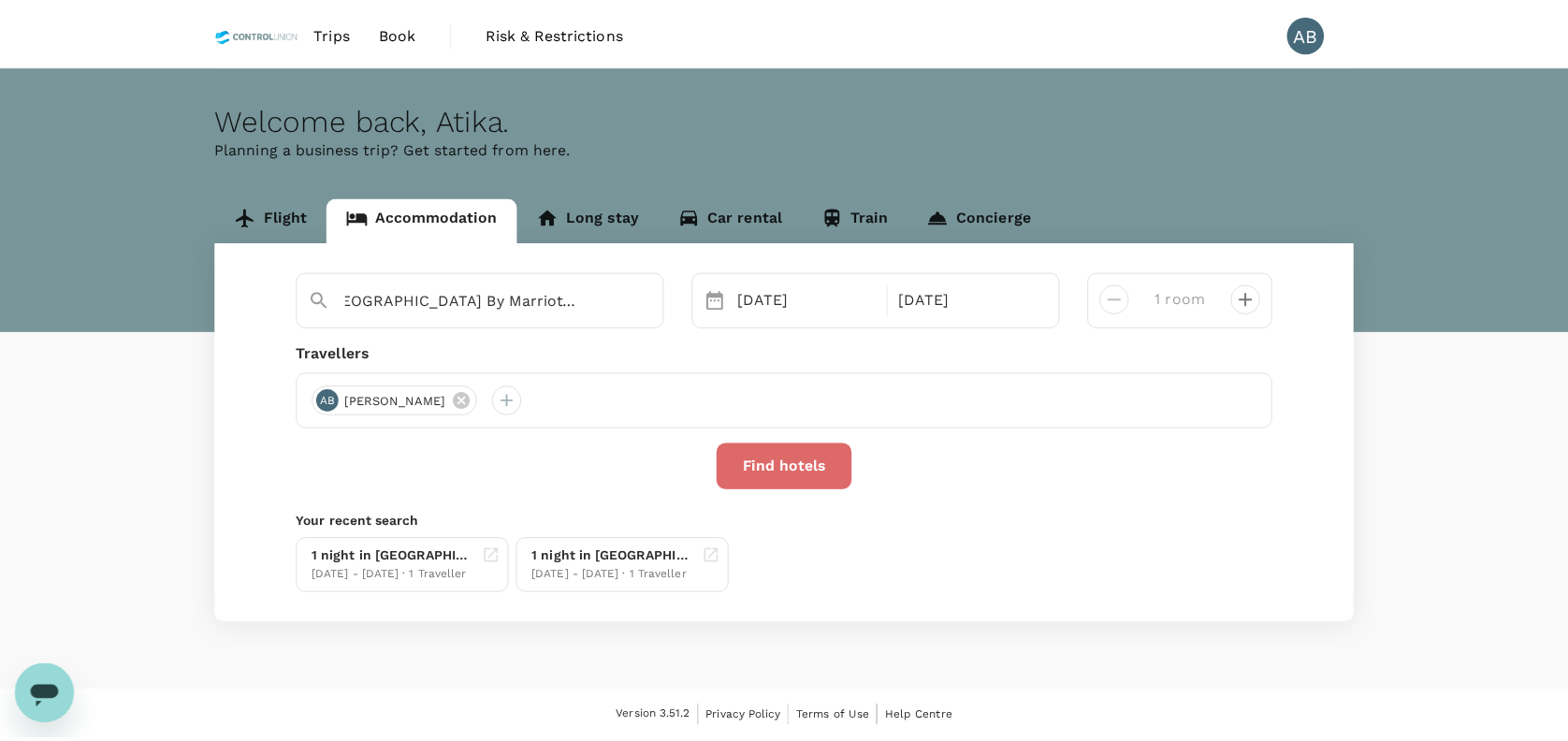
scroll to position [0, 0]
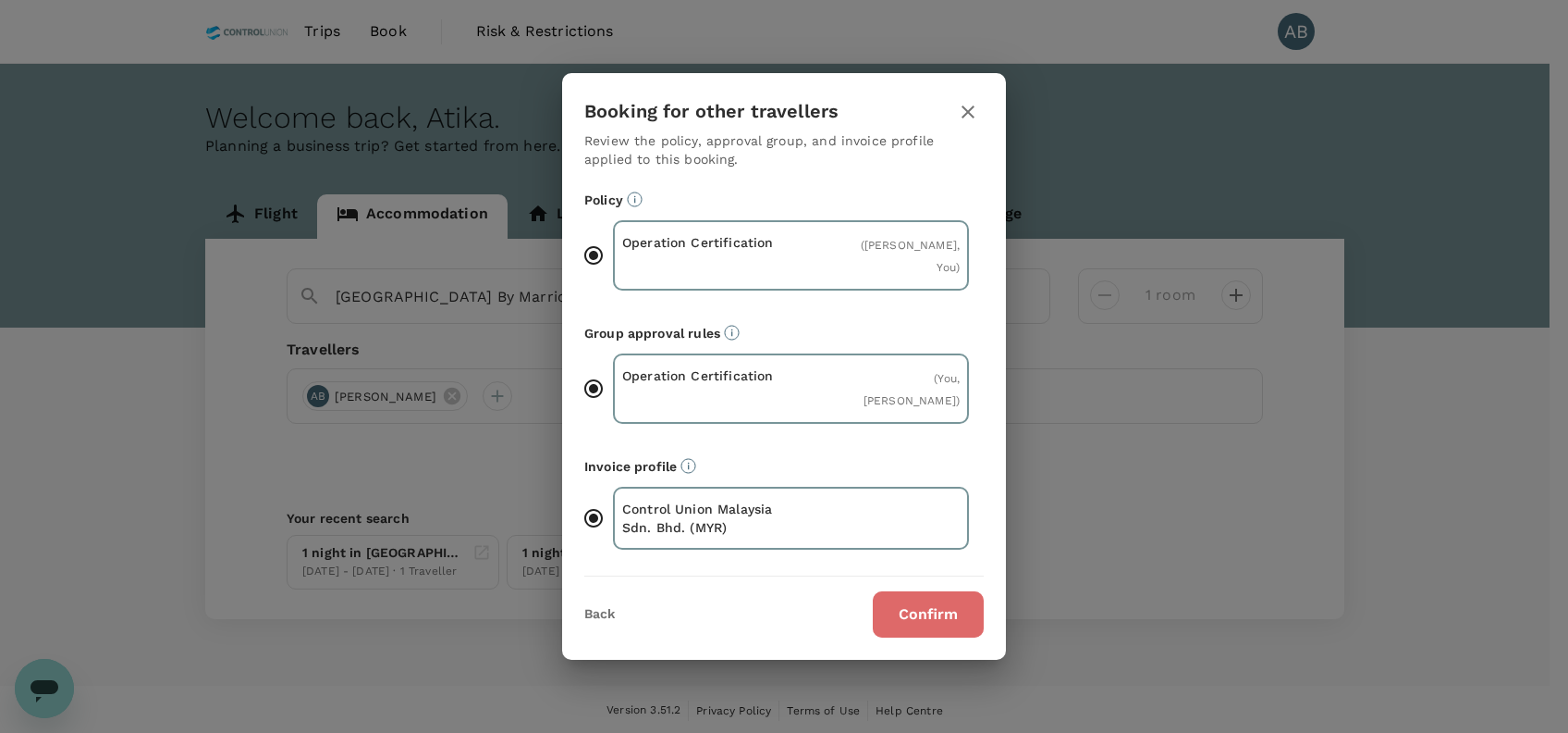
click at [908, 619] on button "Confirm" at bounding box center [927, 613] width 111 height 46
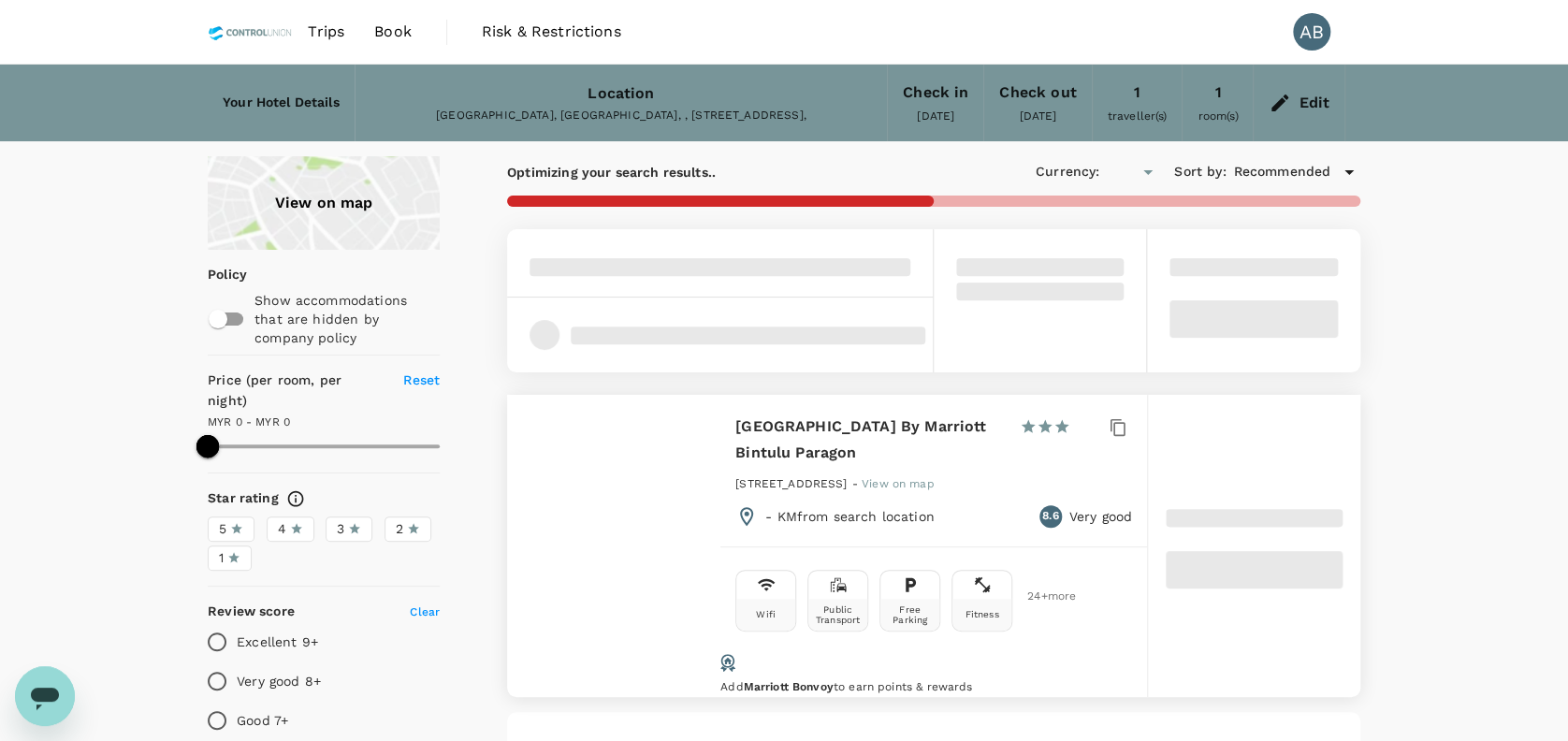
type input "MYR"
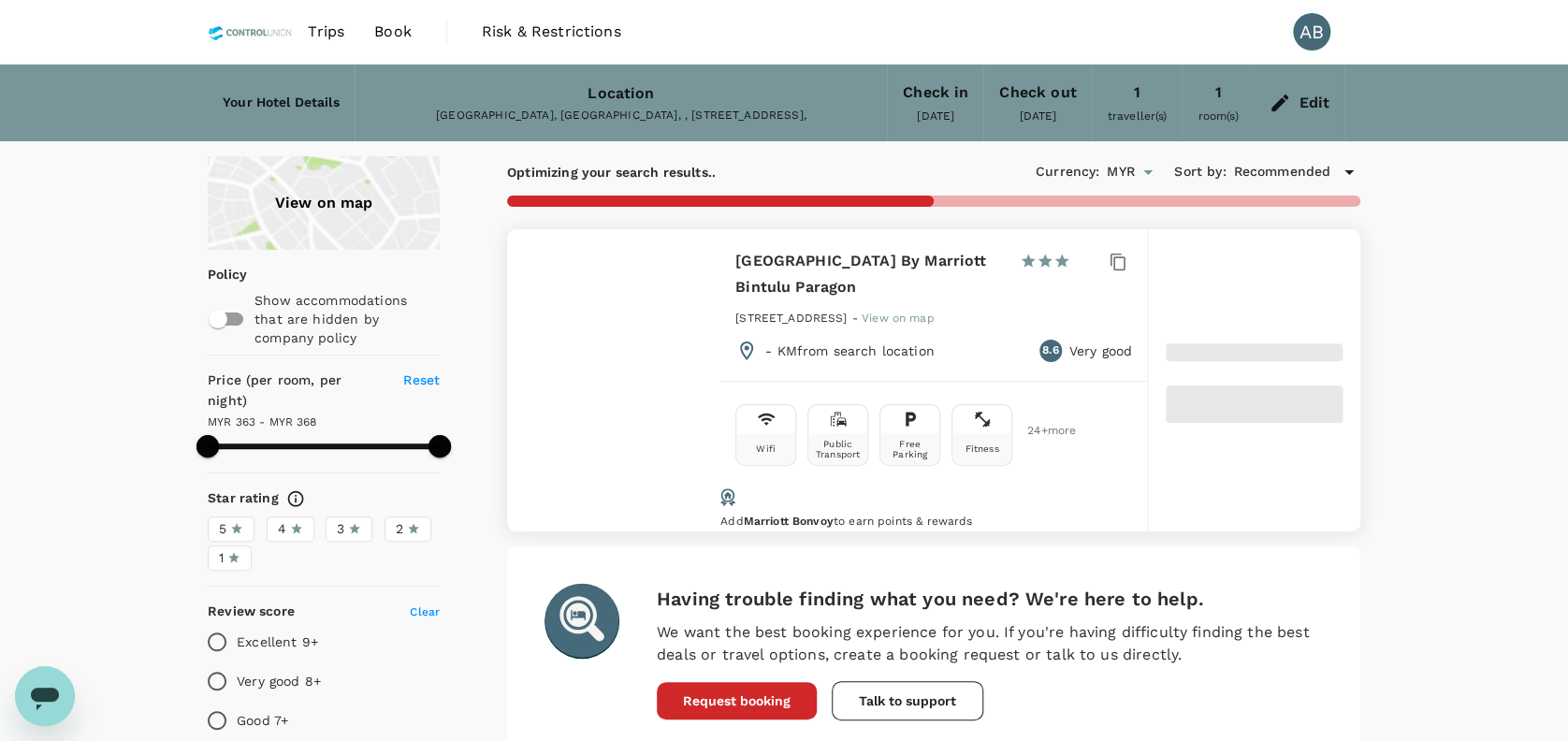
type input "367.02"
type input "363.17"
type input "367.17"
type input "87.17"
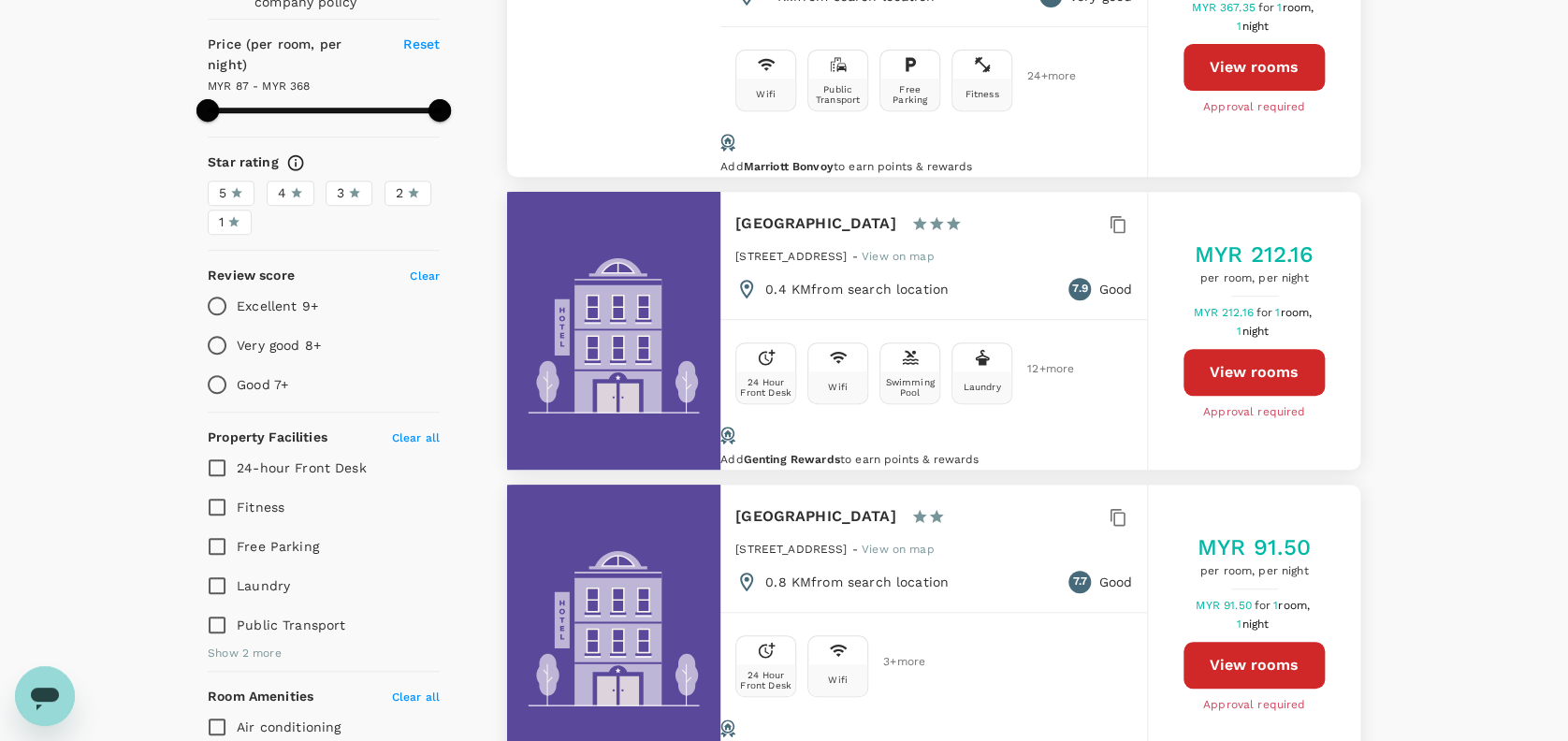
scroll to position [374, 0]
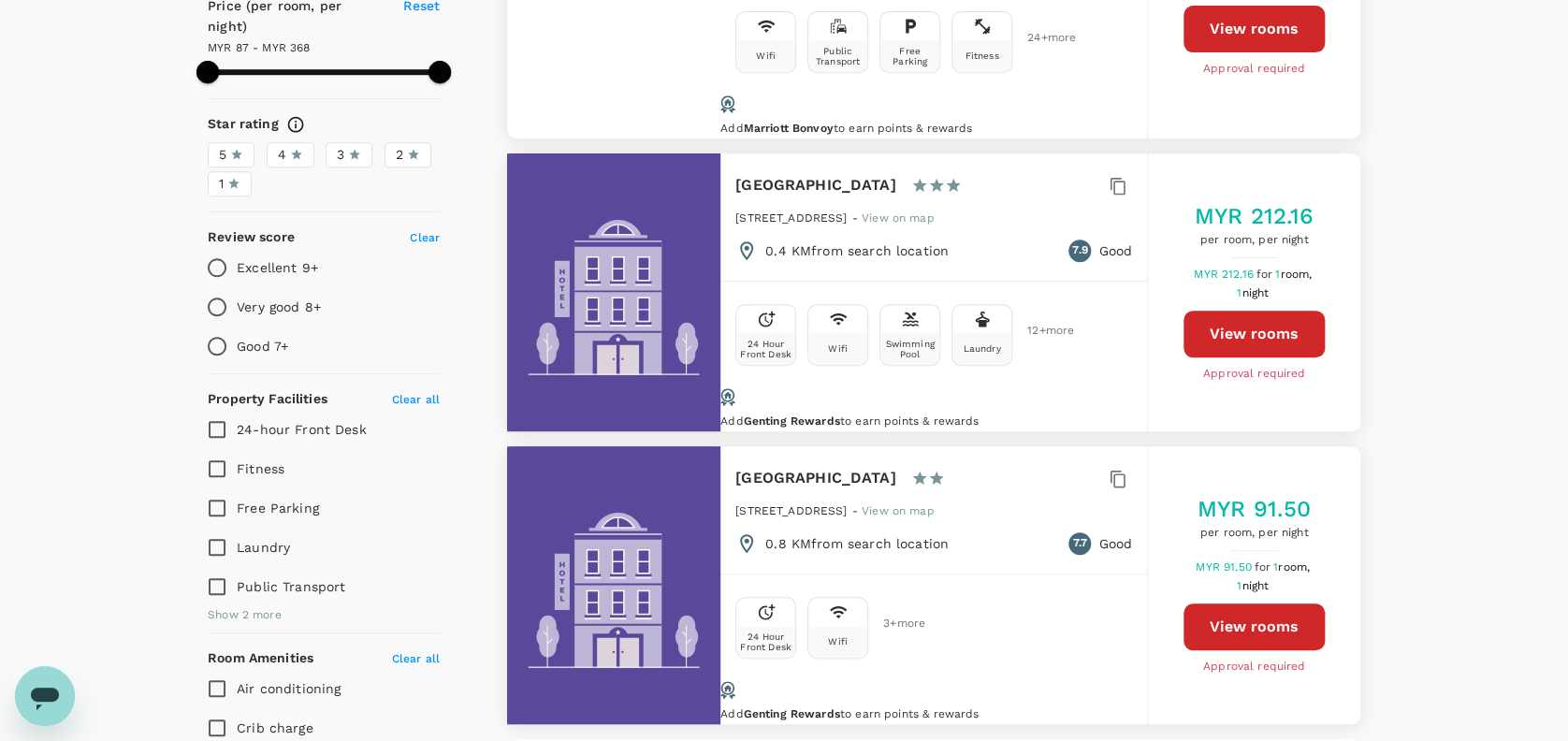
drag, startPoint x: 883, startPoint y: 175, endPoint x: 763, endPoint y: 163, distance: 120.6
click at [729, 166] on div "Kemena Plaza Hotel 1 Star 2 Stars 3 Stars 4 Stars 5 Stars No. 116, Taman Sri Da…" at bounding box center [934, 217] width 426 height 127
copy h6 "Kemena Plaza Hotel"
click at [1241, 310] on button "View rooms" at bounding box center [1254, 333] width 142 height 47
type input "367.17"
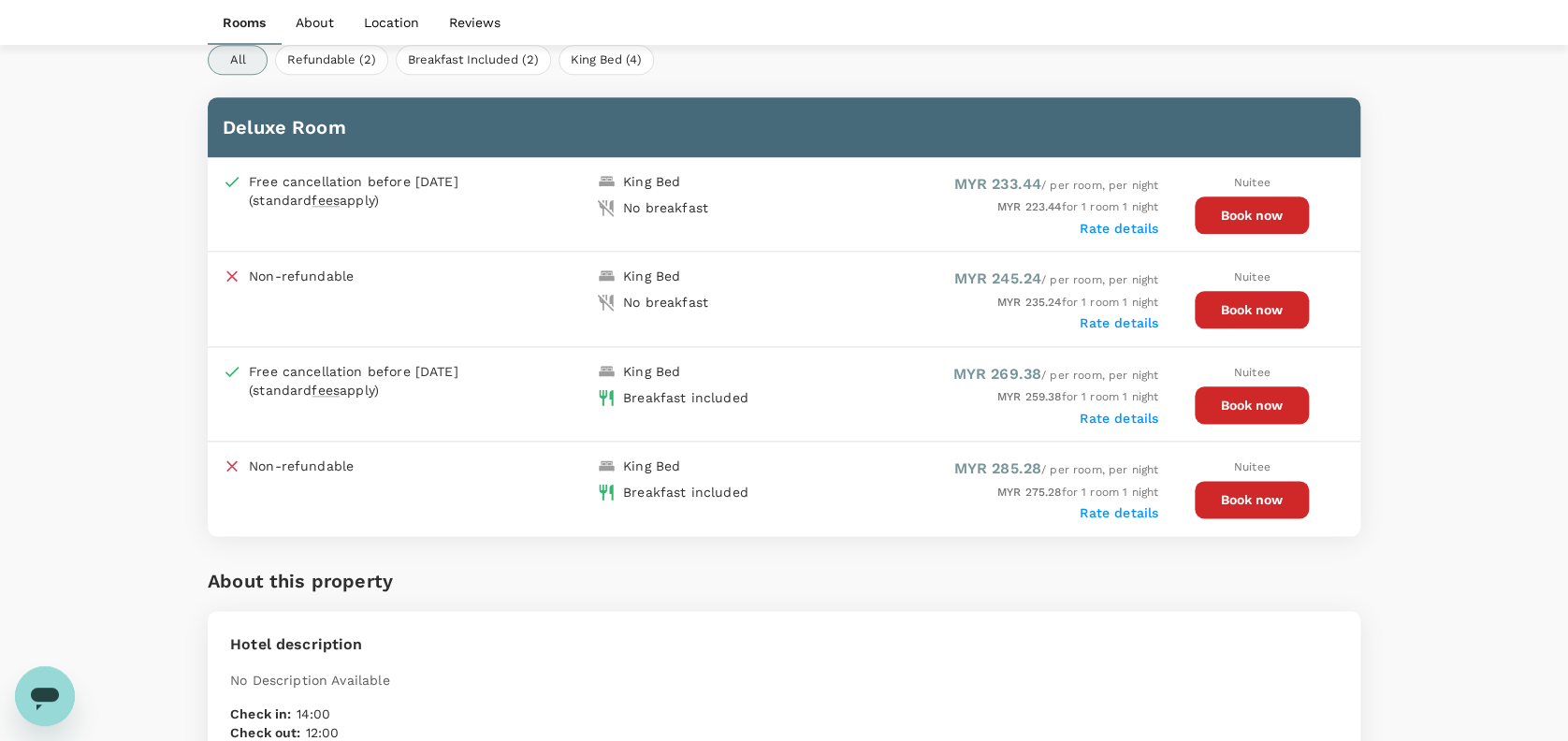
scroll to position [824, 0]
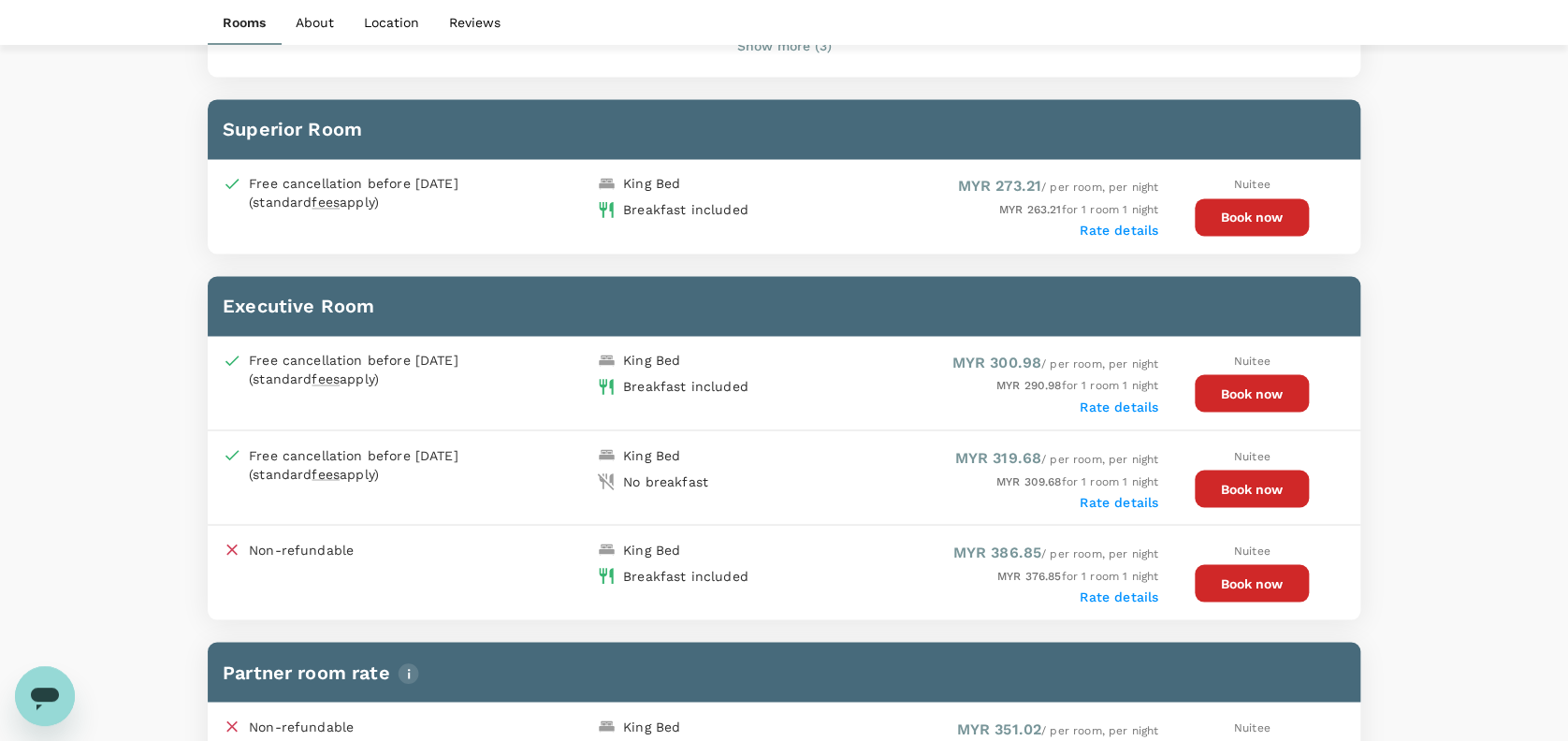
scroll to position [997, 0]
